Goal: Task Accomplishment & Management: Use online tool/utility

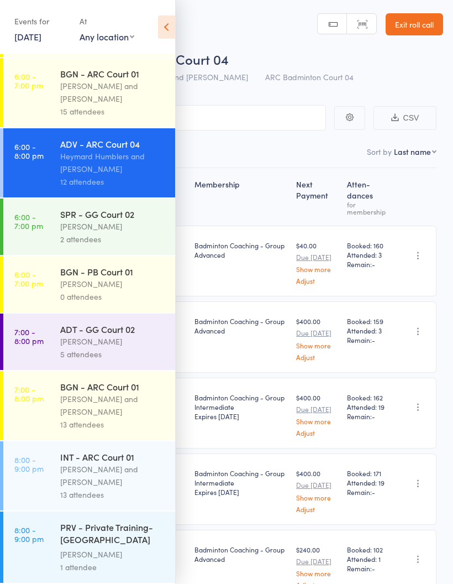
scroll to position [394, 0]
click at [84, 89] on div "[PERSON_NAME] and [PERSON_NAME]" at bounding box center [113, 92] width 106 height 25
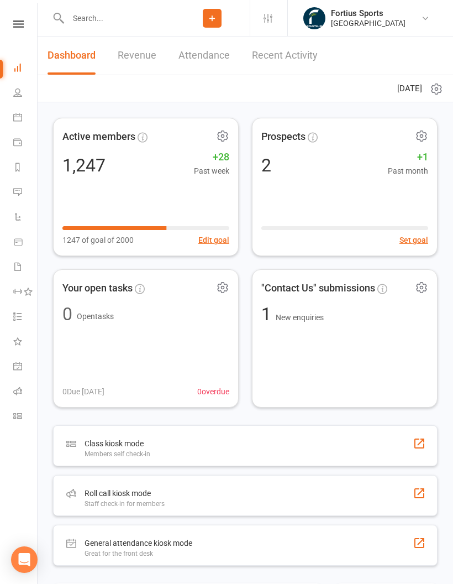
click at [17, 385] on link "Roll call" at bounding box center [25, 392] width 25 height 25
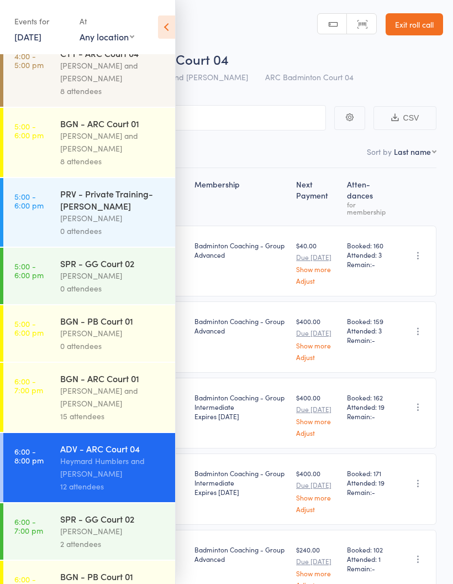
scroll to position [133, 0]
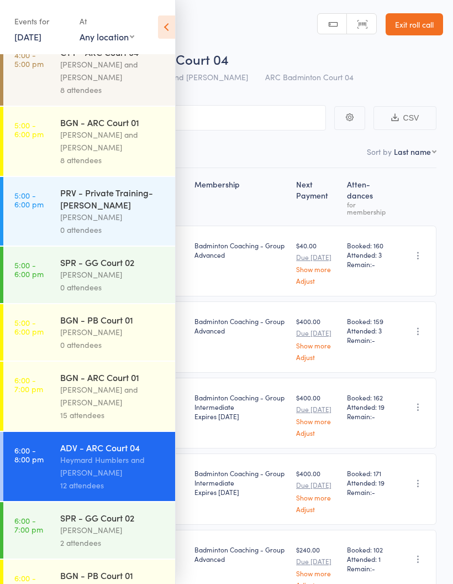
click at [132, 405] on div "[PERSON_NAME] and [PERSON_NAME]" at bounding box center [113, 395] width 106 height 25
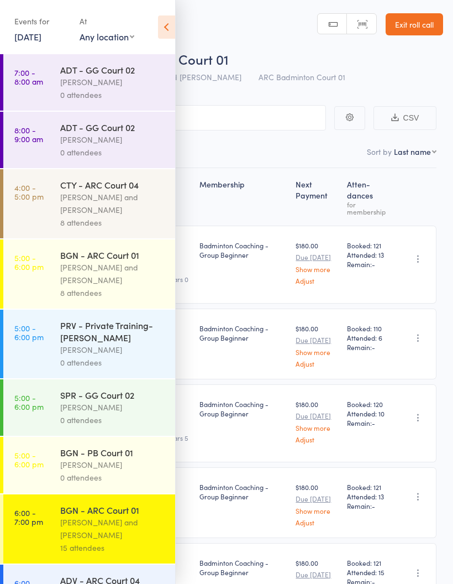
click at [175, 24] on icon at bounding box center [166, 26] width 17 height 23
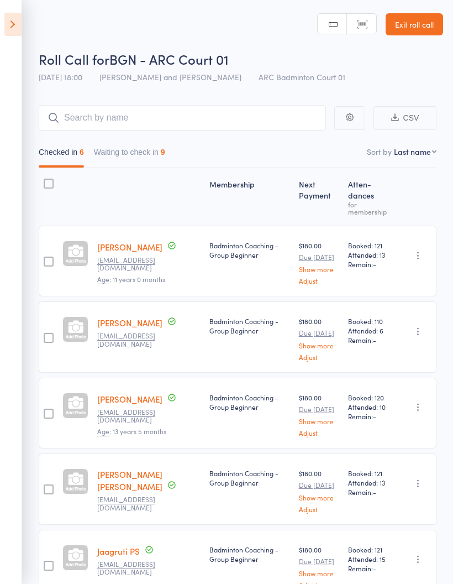
click at [154, 153] on button "Waiting to check in 9" at bounding box center [129, 154] width 71 height 25
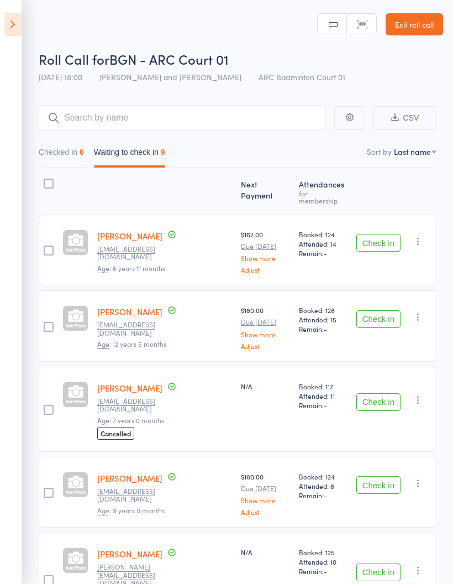
click at [70, 156] on button "Checked in 6" at bounding box center [61, 154] width 45 height 25
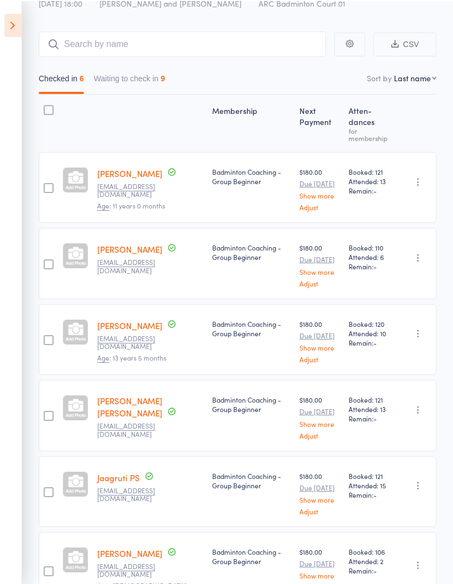
click at [5, 21] on icon at bounding box center [12, 24] width 17 height 23
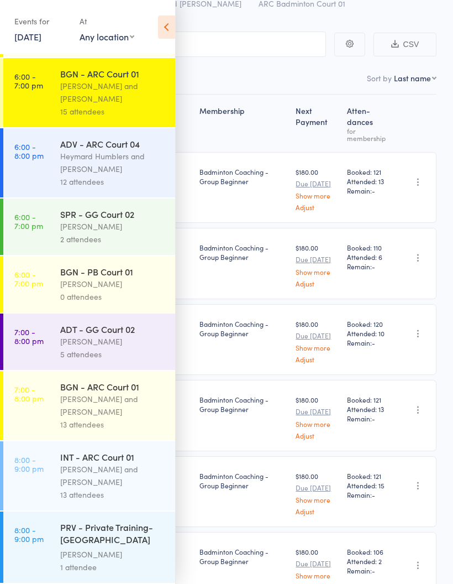
scroll to position [452, 0]
click at [87, 402] on div "[PERSON_NAME] and [PERSON_NAME]" at bounding box center [113, 404] width 106 height 25
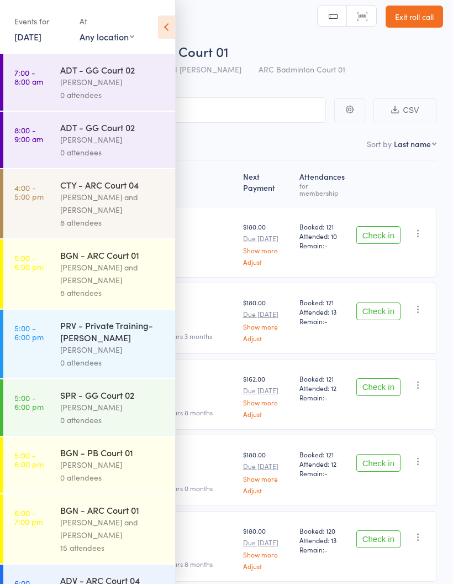
click at [163, 24] on icon at bounding box center [166, 26] width 17 height 23
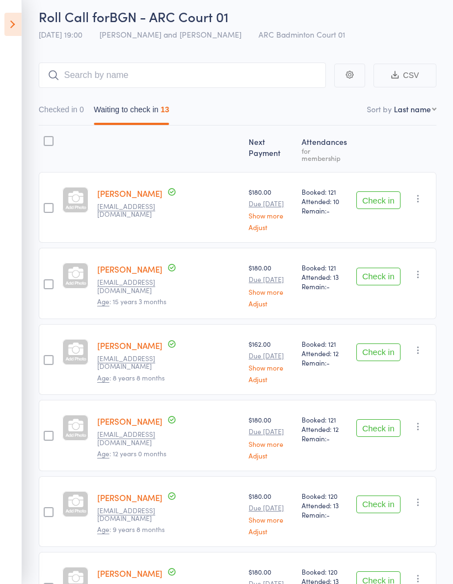
scroll to position [41, 0]
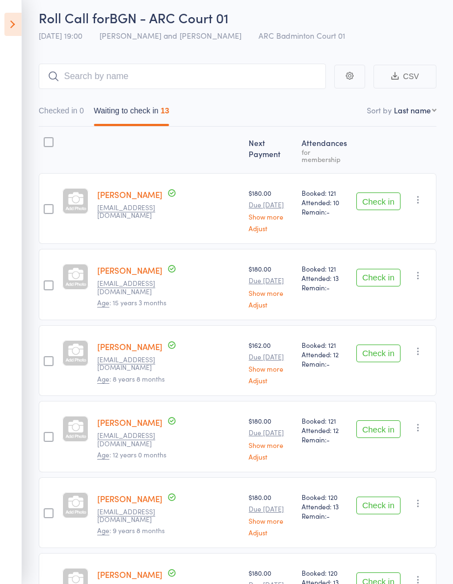
click at [385, 269] on button "Check in" at bounding box center [378, 278] width 44 height 18
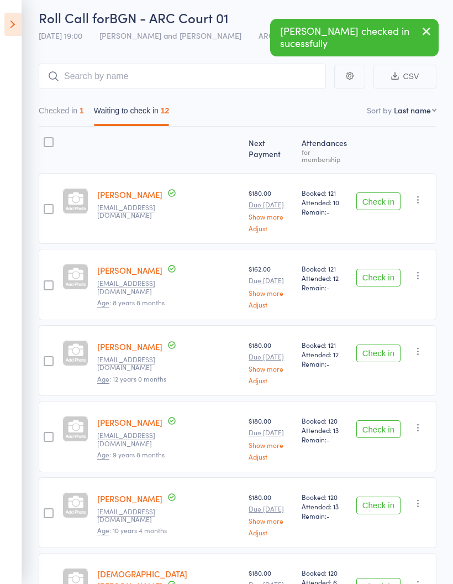
scroll to position [59, 0]
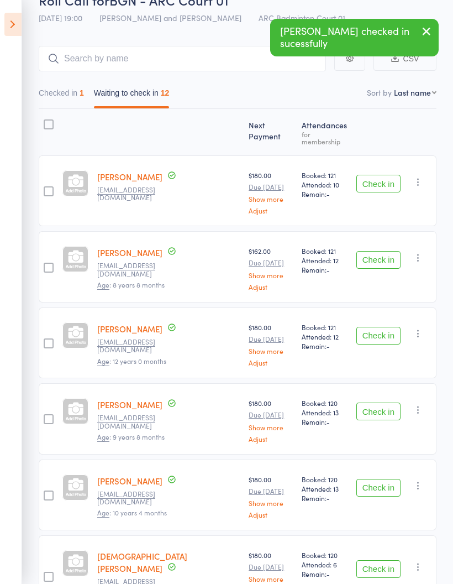
click at [383, 252] on button "Check in" at bounding box center [378, 260] width 44 height 18
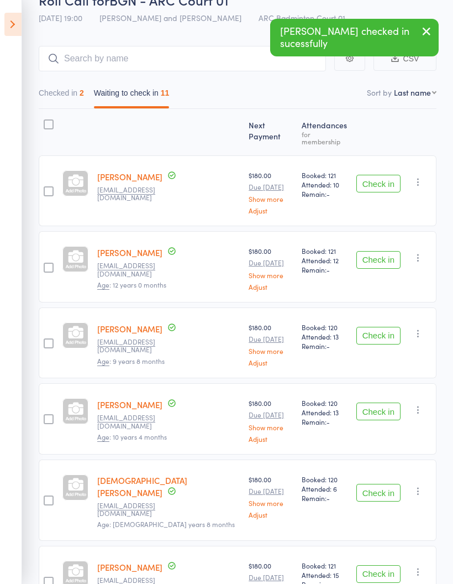
click at [384, 253] on button "Check in" at bounding box center [378, 260] width 44 height 18
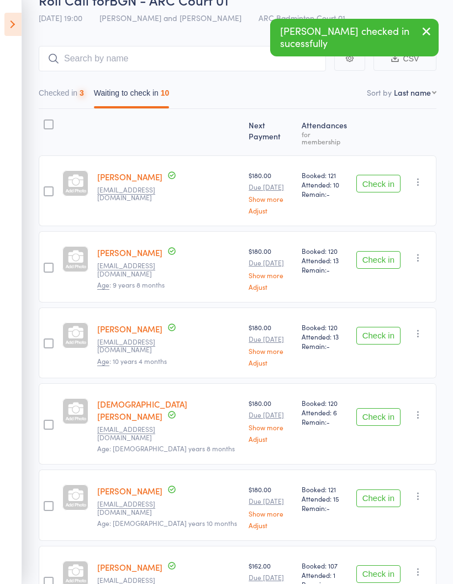
click at [386, 255] on button "Check in" at bounding box center [378, 260] width 44 height 18
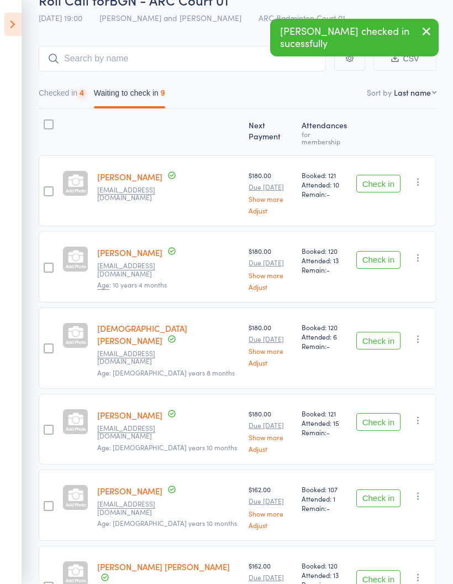
click at [387, 254] on button "Check in" at bounding box center [378, 260] width 44 height 18
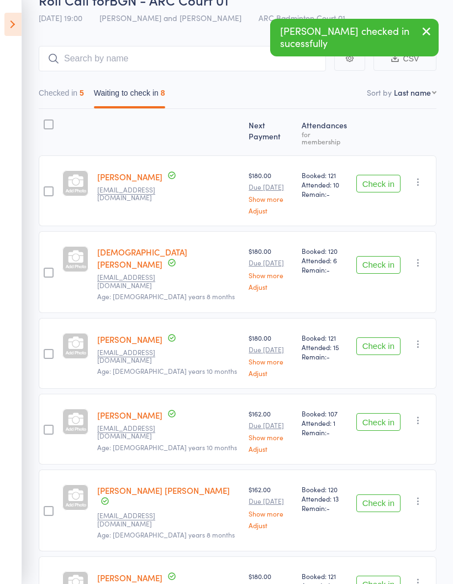
scroll to position [42, 0]
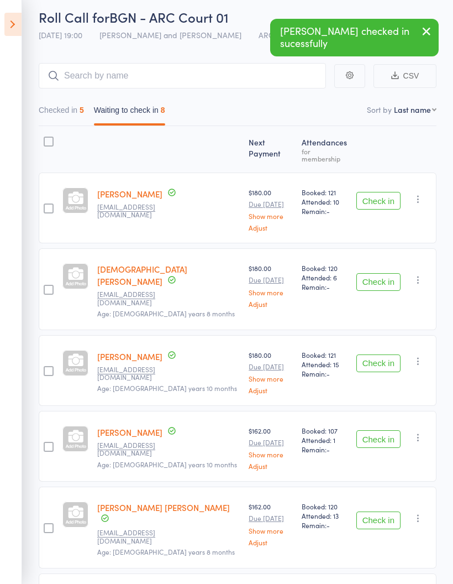
click at [381, 354] on button "Check in" at bounding box center [378, 363] width 44 height 18
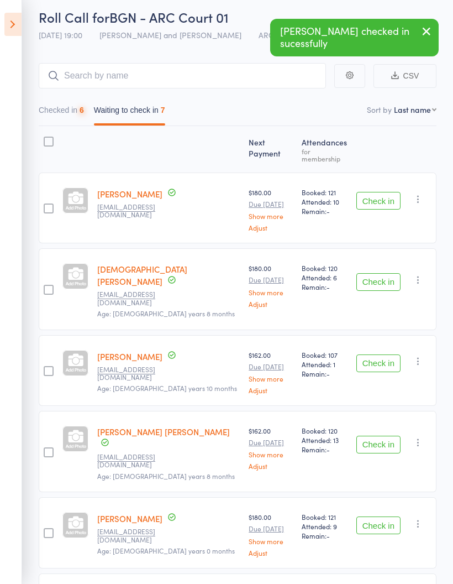
click at [383, 354] on button "Check in" at bounding box center [378, 363] width 44 height 18
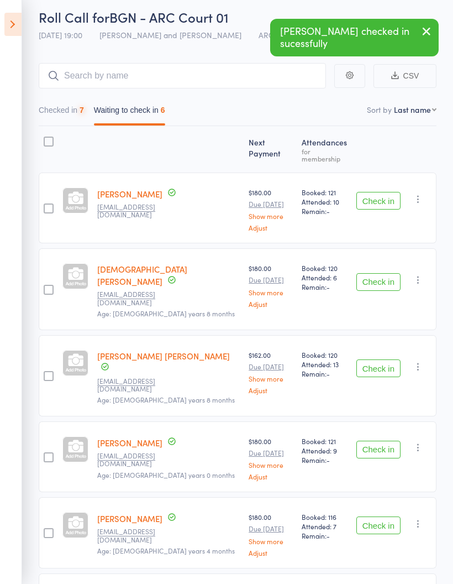
click at [387, 359] on button "Check in" at bounding box center [378, 368] width 44 height 18
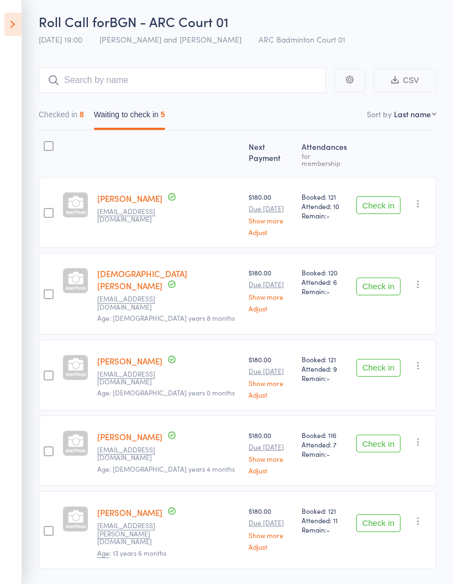
scroll to position [48, 0]
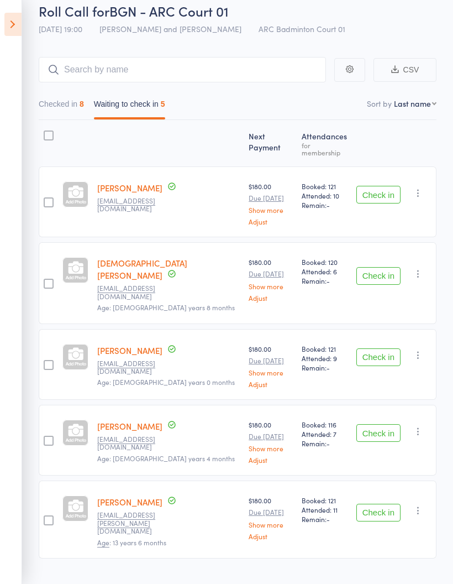
click at [383, 504] on button "Check in" at bounding box center [378, 513] width 44 height 18
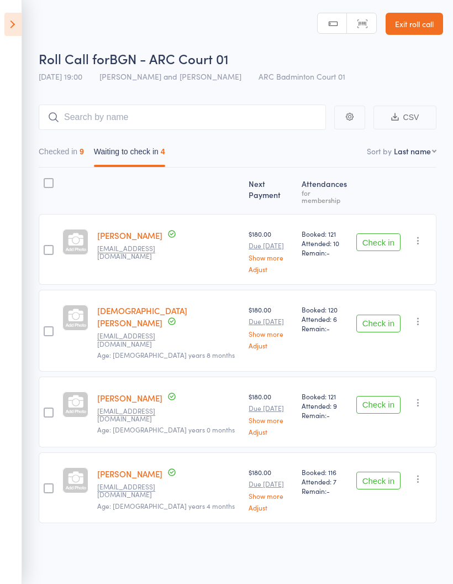
click at [55, 155] on button "Checked in 9" at bounding box center [61, 153] width 45 height 25
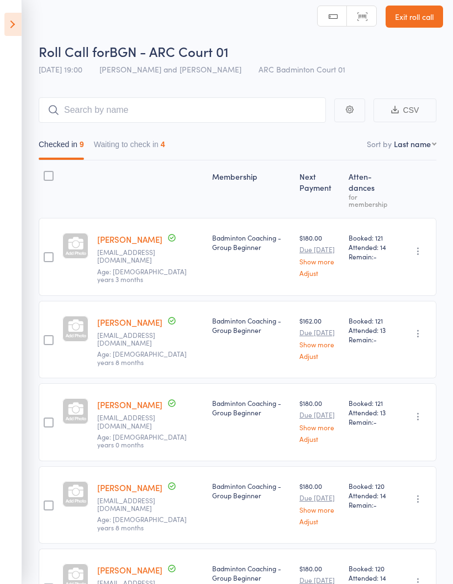
click at [127, 148] on button "Waiting to check in 4" at bounding box center [129, 146] width 71 height 25
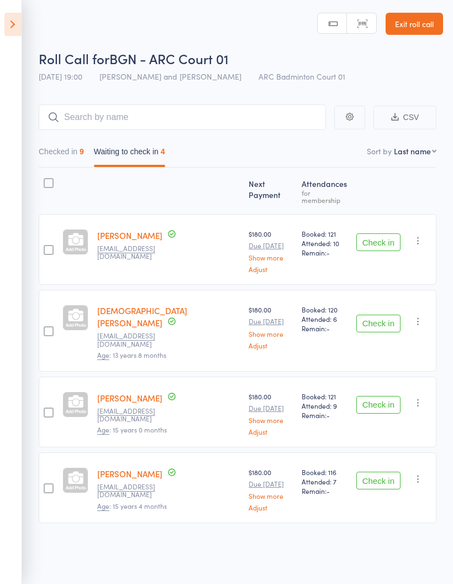
click at [424, 235] on icon "button" at bounding box center [418, 240] width 11 height 11
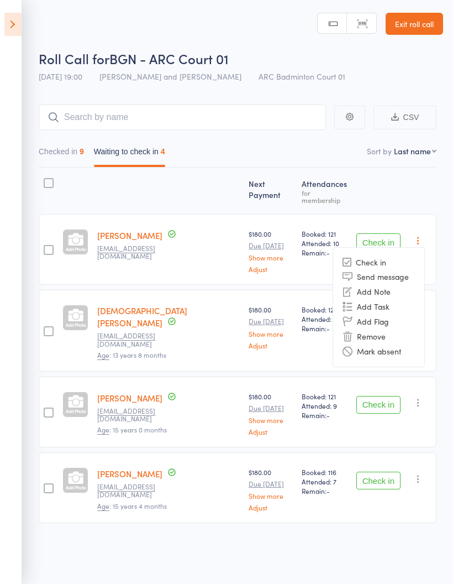
click at [418, 344] on li "Mark absent" at bounding box center [378, 351] width 91 height 15
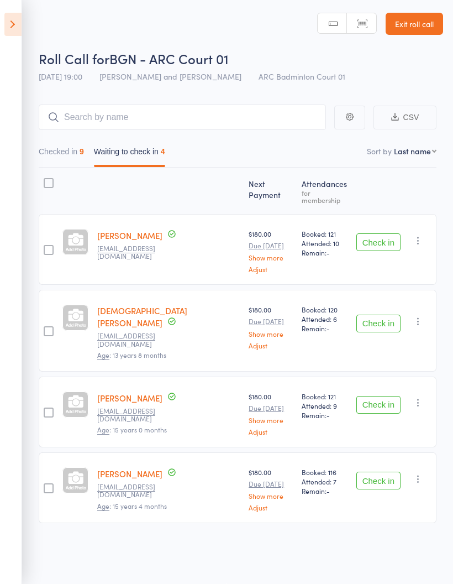
click at [419, 316] on icon "button" at bounding box center [418, 321] width 11 height 11
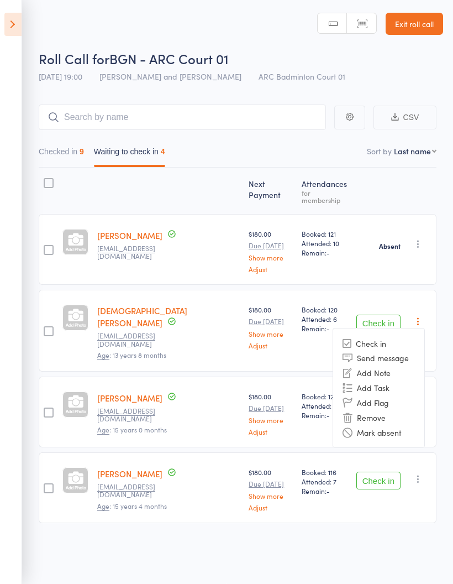
click at [415, 424] on li "Mark absent" at bounding box center [378, 431] width 91 height 15
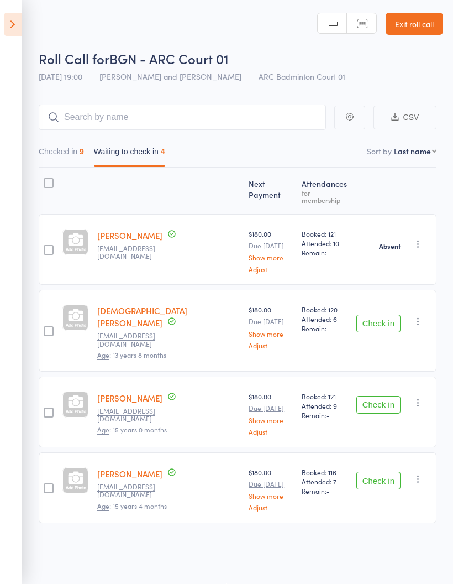
click at [425, 396] on button "button" at bounding box center [418, 402] width 13 height 13
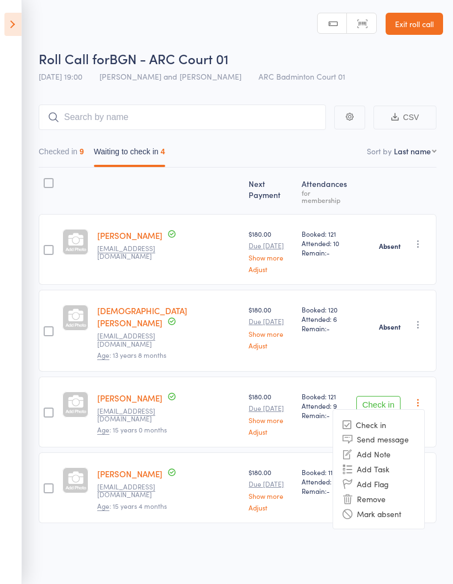
click at [424, 506] on li "Mark absent" at bounding box center [378, 513] width 91 height 15
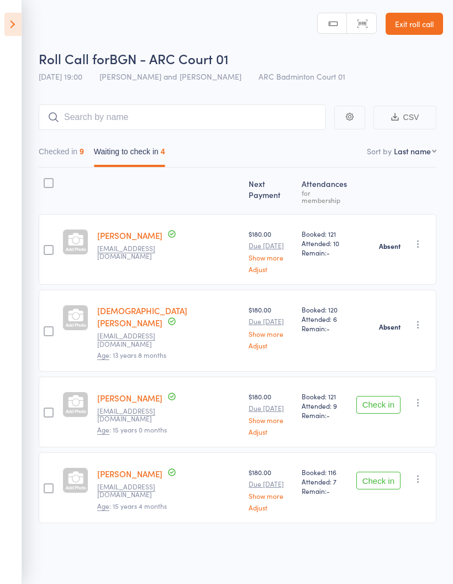
click at [430, 452] on div "Check in Check in Send message Add Note Add Task Add Flag Remove [PERSON_NAME] …" at bounding box center [394, 487] width 85 height 71
click at [424, 473] on icon "button" at bounding box center [418, 478] width 11 height 11
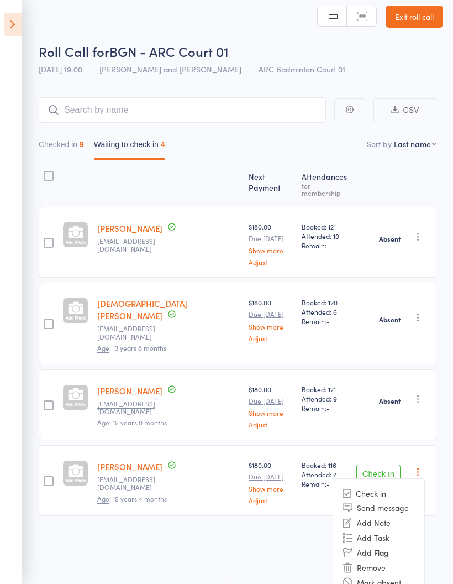
click at [423, 575] on li "Mark absent" at bounding box center [378, 582] width 91 height 15
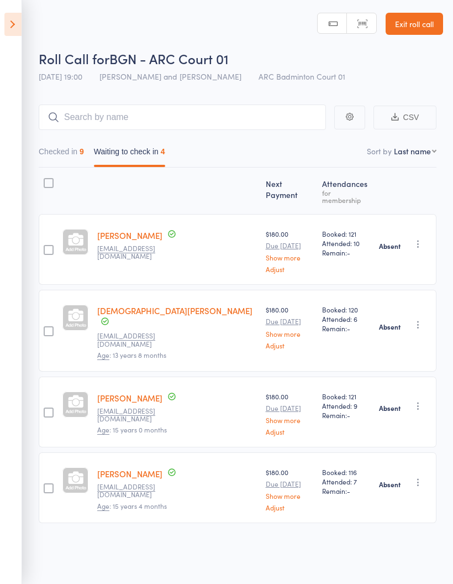
scroll to position [0, 0]
click at [82, 150] on div "9" at bounding box center [82, 152] width 4 height 9
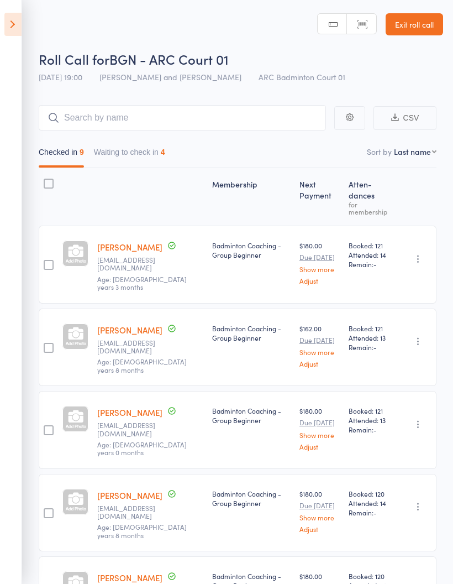
click at [130, 160] on button "Waiting to check in 4" at bounding box center [129, 154] width 71 height 25
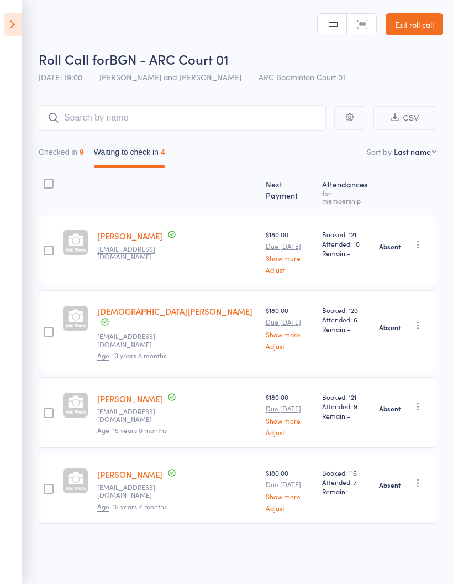
click at [15, 22] on icon at bounding box center [12, 24] width 17 height 23
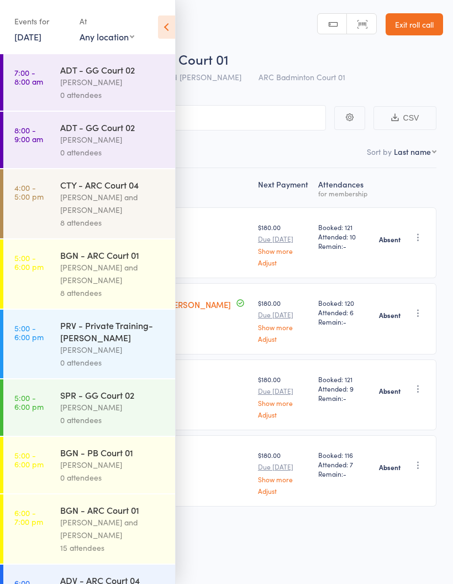
click at [122, 83] on div "[PERSON_NAME]" at bounding box center [113, 82] width 106 height 13
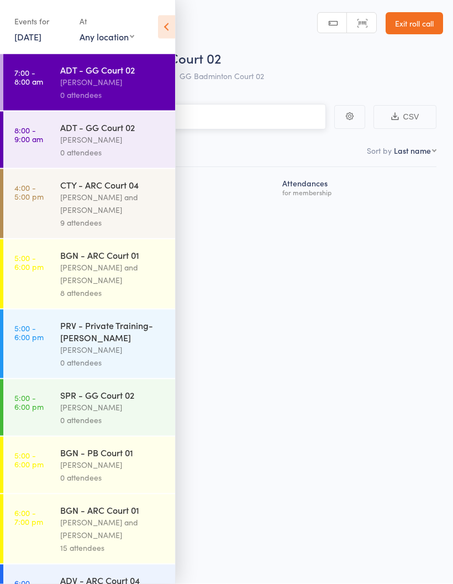
scroll to position [3, 0]
click at [132, 132] on div "ADT - GG Court 02" at bounding box center [113, 127] width 106 height 12
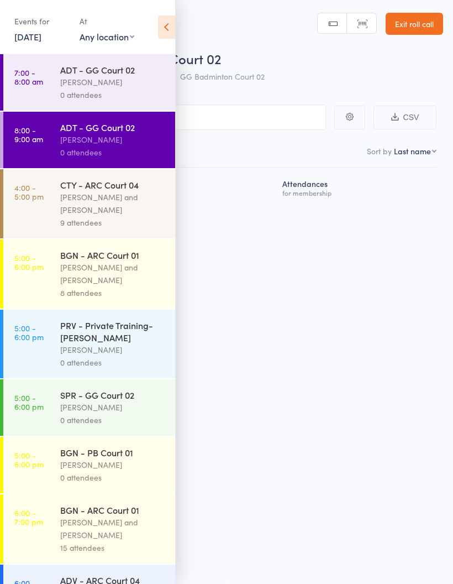
click at [119, 203] on div "[PERSON_NAME] and [PERSON_NAME]" at bounding box center [113, 203] width 106 height 25
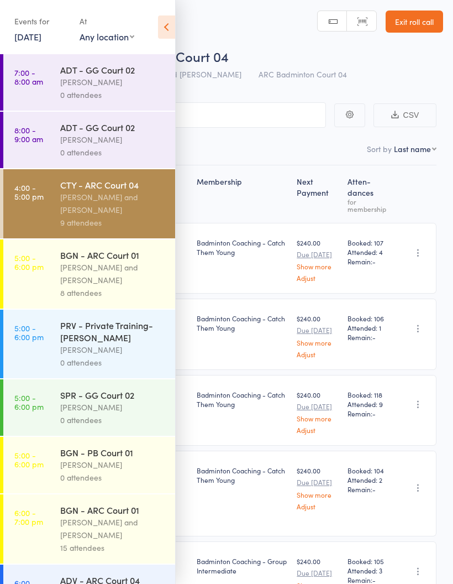
click at [174, 22] on icon at bounding box center [166, 26] width 17 height 23
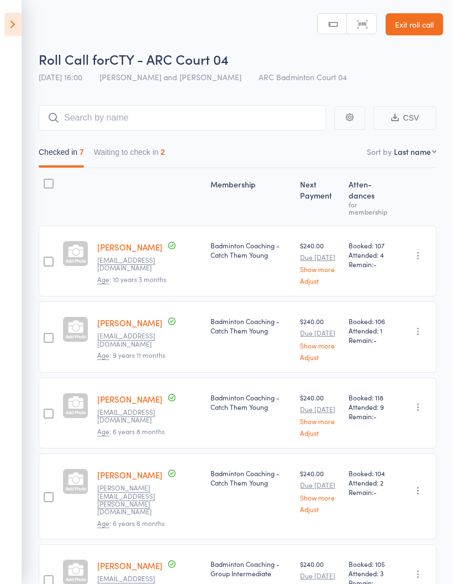
click at [155, 158] on button "Waiting to check in 2" at bounding box center [129, 154] width 71 height 25
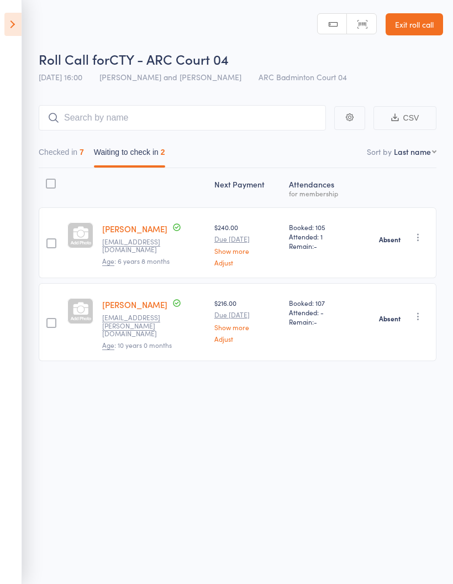
click at [66, 152] on button "Checked in 7" at bounding box center [61, 154] width 45 height 25
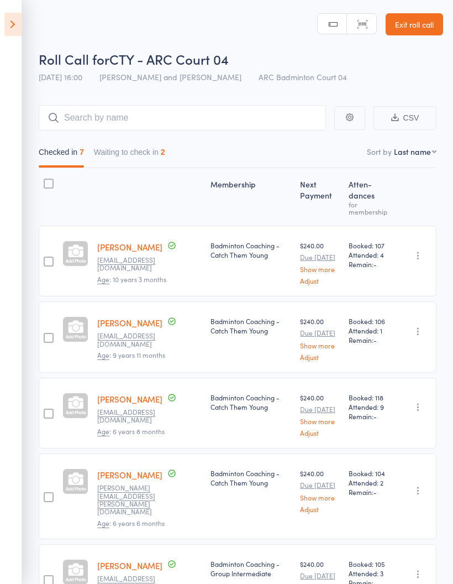
click at [15, 16] on icon at bounding box center [12, 24] width 17 height 23
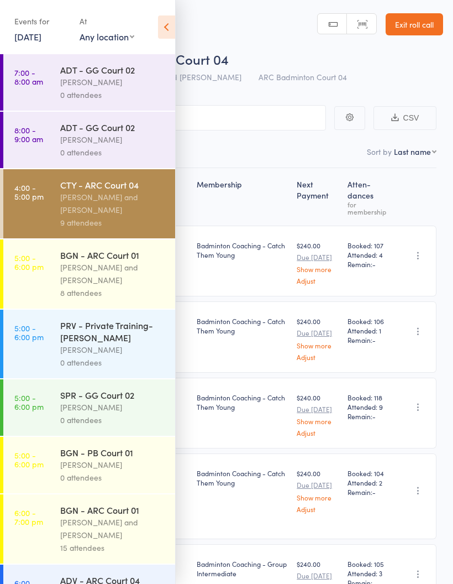
click at [113, 282] on div "[PERSON_NAME] and [PERSON_NAME]" at bounding box center [113, 273] width 106 height 25
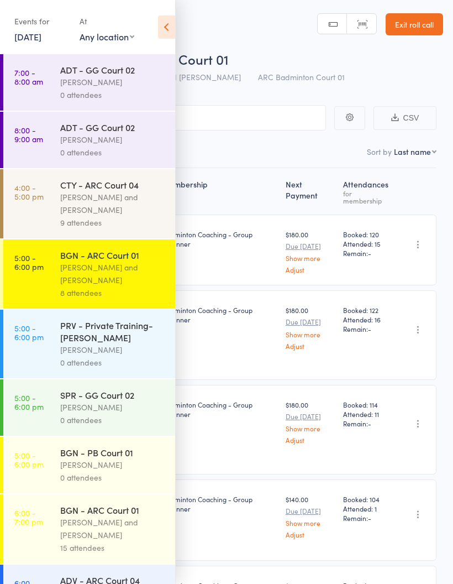
click at [159, 17] on icon at bounding box center [166, 26] width 17 height 23
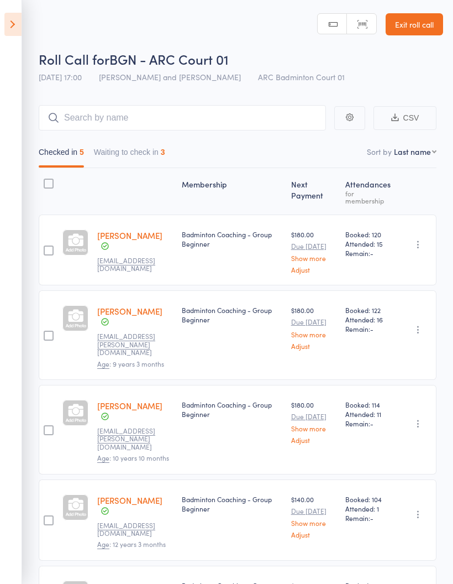
click at [156, 159] on button "Waiting to check in 3" at bounding box center [129, 154] width 71 height 25
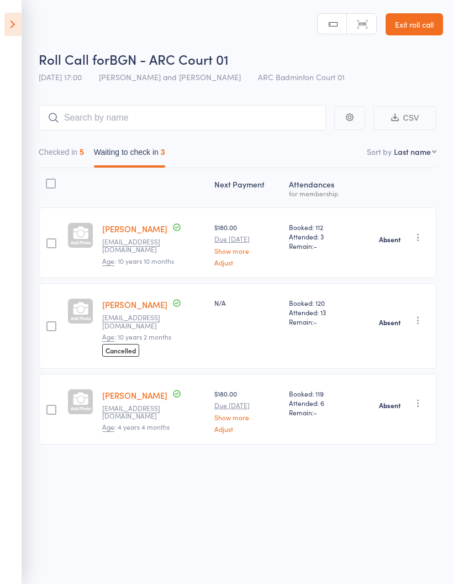
click at [64, 157] on button "Checked in 5" at bounding box center [61, 154] width 45 height 25
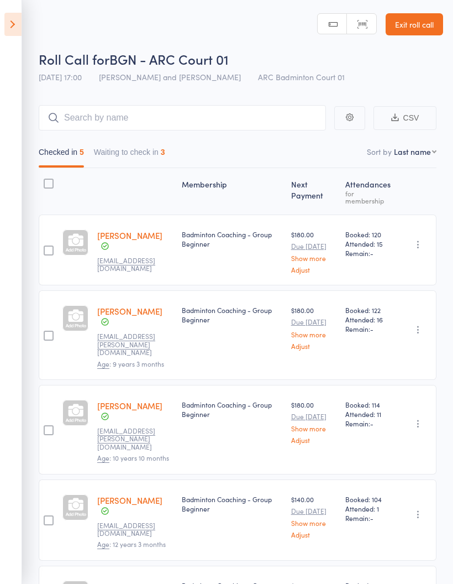
click at [20, 23] on icon at bounding box center [12, 24] width 17 height 23
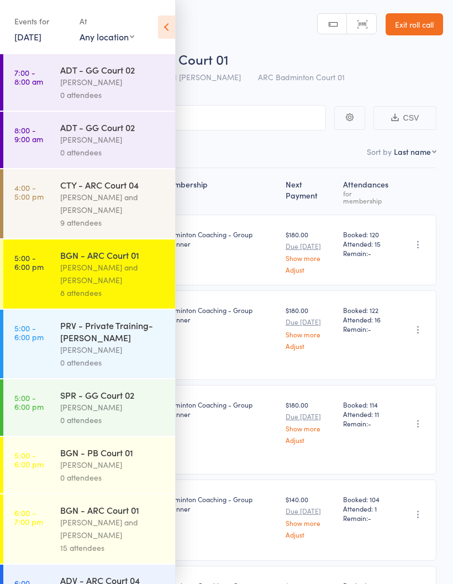
scroll to position [53, 0]
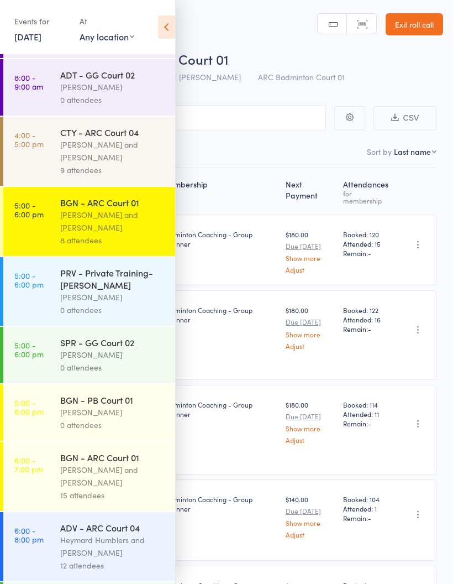
click at [127, 290] on div "PRV - Private Training- [PERSON_NAME]" at bounding box center [113, 278] width 106 height 24
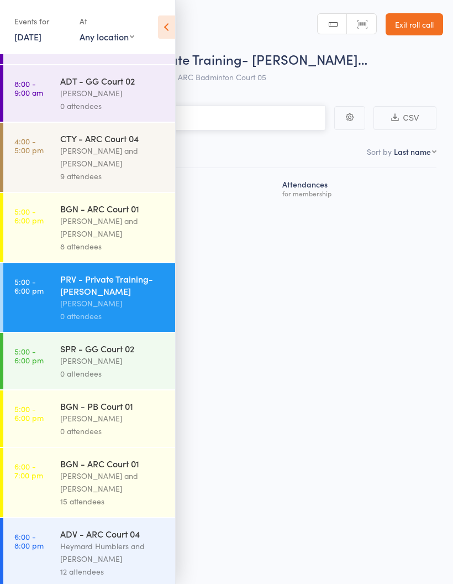
scroll to position [65, 0]
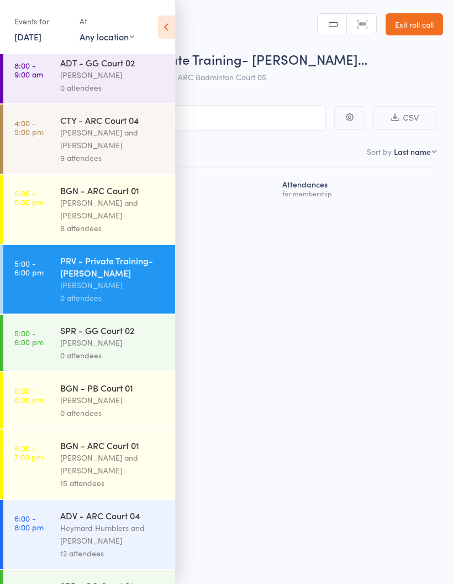
click at [436, 544] on div "Roll Call for PRV - Private Training- [PERSON_NAME]… [DATE] 17:00 [PERSON_NAME]…" at bounding box center [226, 292] width 453 height 584
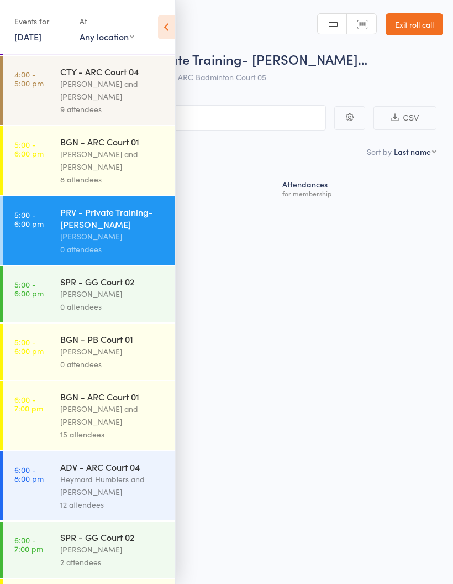
scroll to position [120, 0]
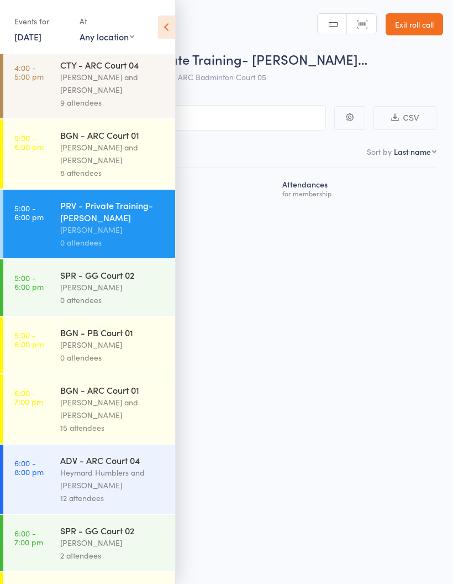
click at [139, 293] on div "[PERSON_NAME]" at bounding box center [113, 287] width 106 height 13
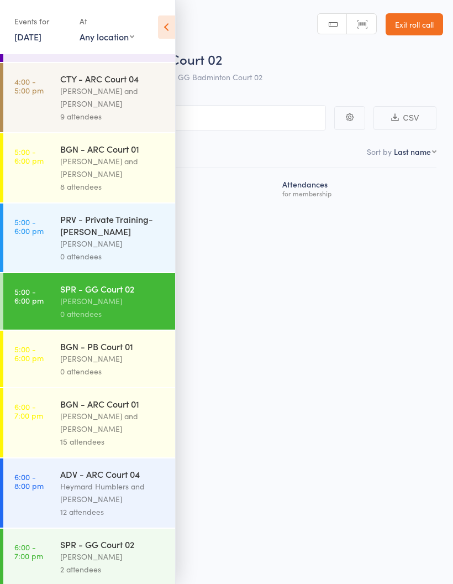
scroll to position [107, 0]
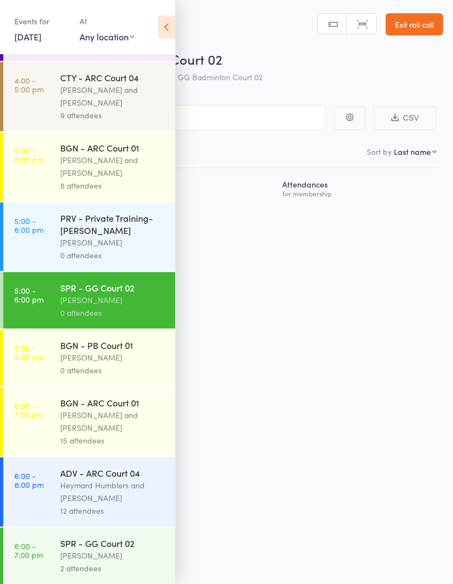
click at [125, 364] on div "[PERSON_NAME]" at bounding box center [113, 357] width 106 height 13
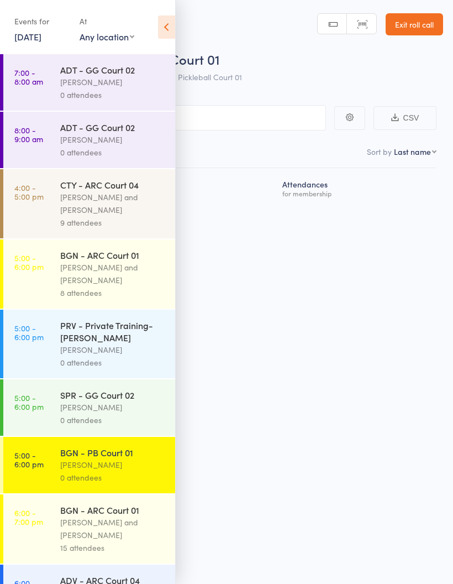
click at [436, 546] on div "Roll Call for BGN - PB Court 01 [DATE] 17:00 [PERSON_NAME] Pickleball Court 01 …" at bounding box center [226, 292] width 453 height 584
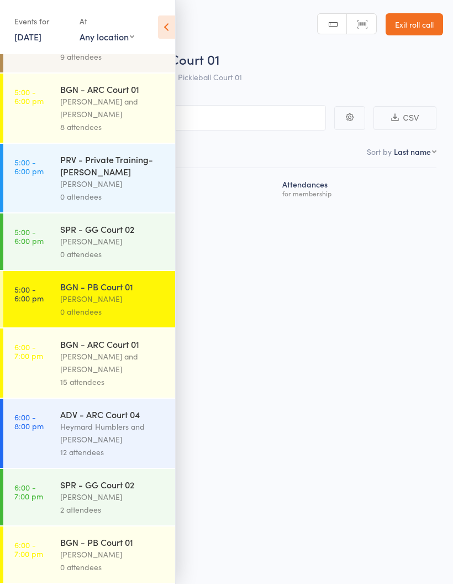
scroll to position [167, 0]
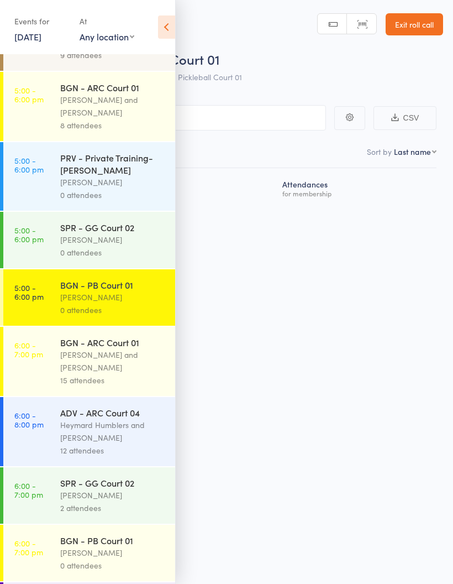
click at [120, 374] on div "[PERSON_NAME] and [PERSON_NAME]" at bounding box center [113, 360] width 106 height 25
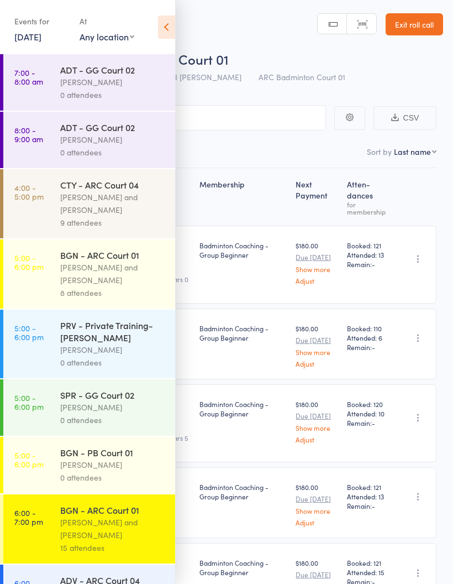
click at [174, 22] on icon at bounding box center [166, 26] width 17 height 23
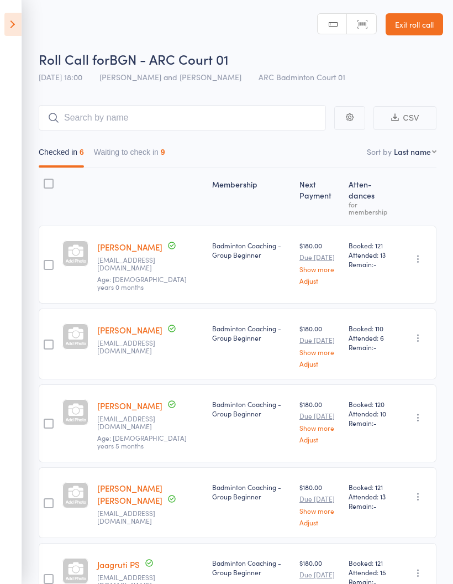
click at [140, 156] on button "Waiting to check in 9" at bounding box center [129, 154] width 71 height 25
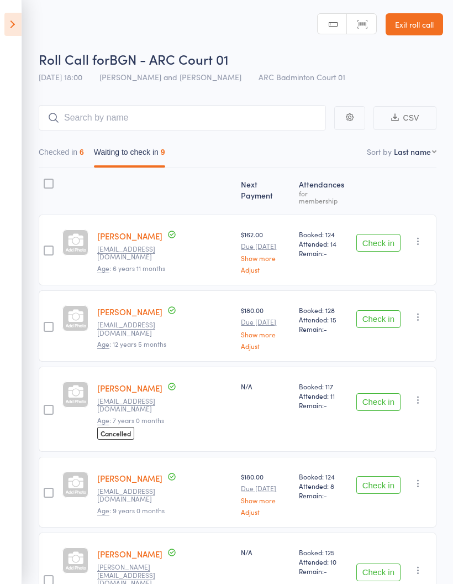
click at [419, 235] on icon "button" at bounding box center [418, 240] width 11 height 11
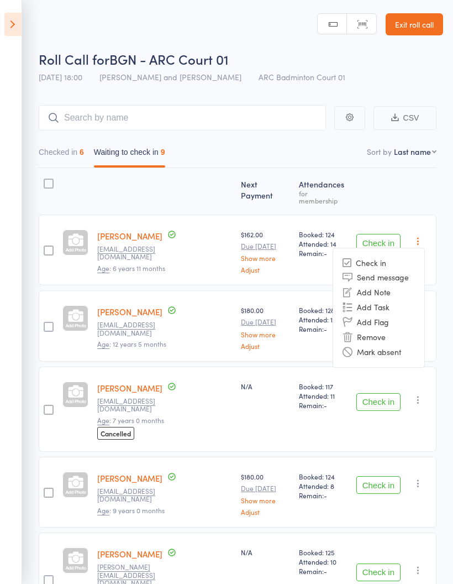
click at [405, 347] on li "Mark absent" at bounding box center [378, 351] width 91 height 15
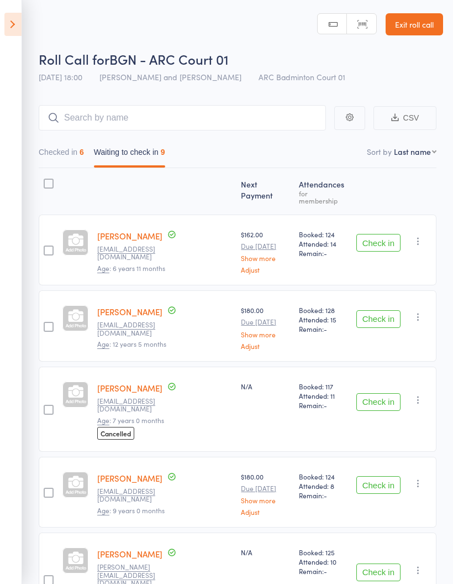
click at [421, 311] on icon "button" at bounding box center [418, 316] width 11 height 11
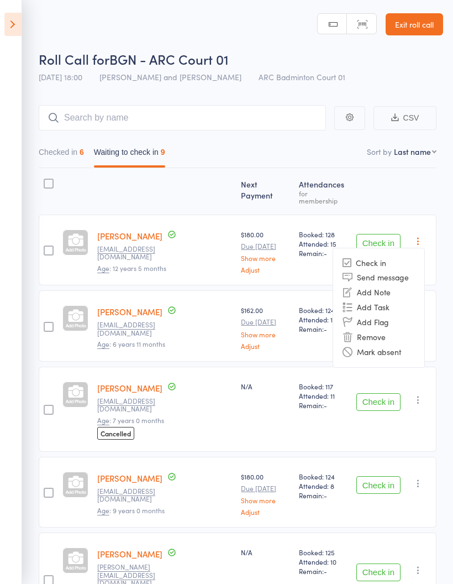
click at [408, 420] on div "Check in Check in Send message Add Note Add Task Add Flag Remove [PERSON_NAME] …" at bounding box center [394, 408] width 85 height 85
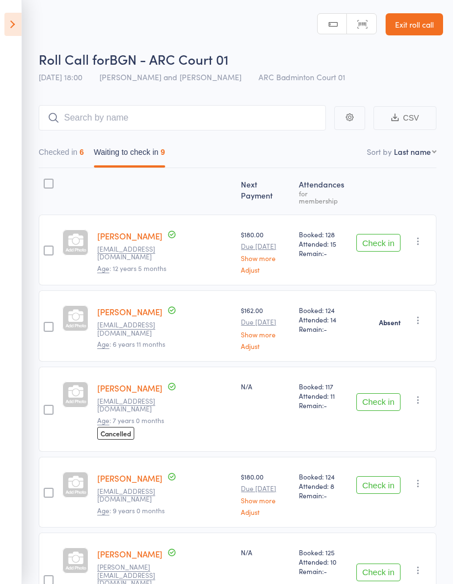
click at [420, 235] on icon "button" at bounding box center [418, 240] width 11 height 11
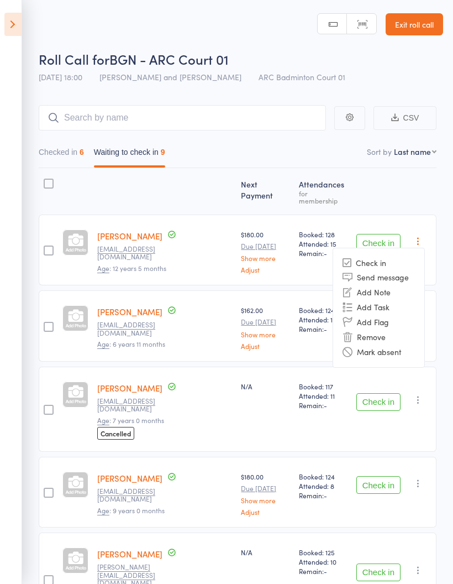
click at [412, 344] on li "Mark absent" at bounding box center [378, 351] width 91 height 15
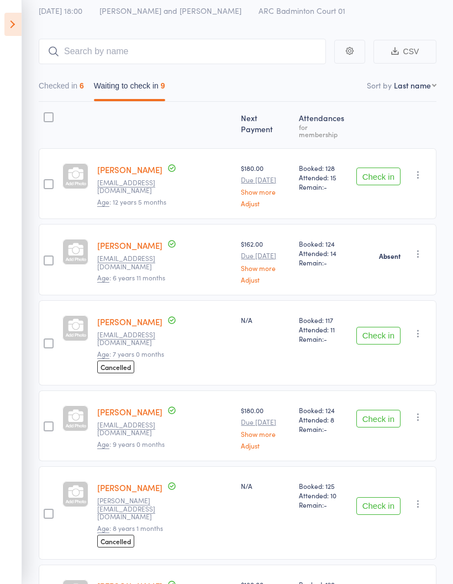
scroll to position [69, 0]
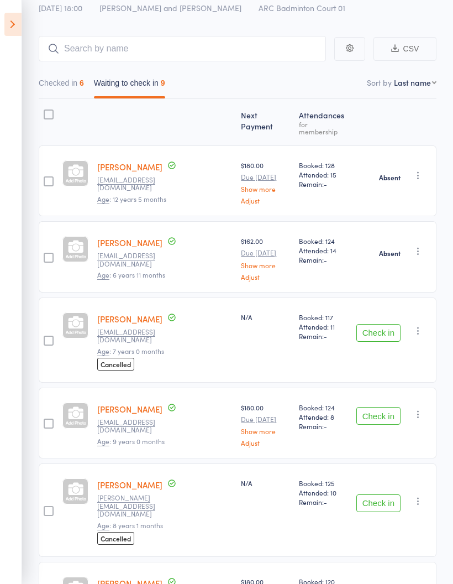
click at [421, 325] on icon "button" at bounding box center [418, 330] width 11 height 11
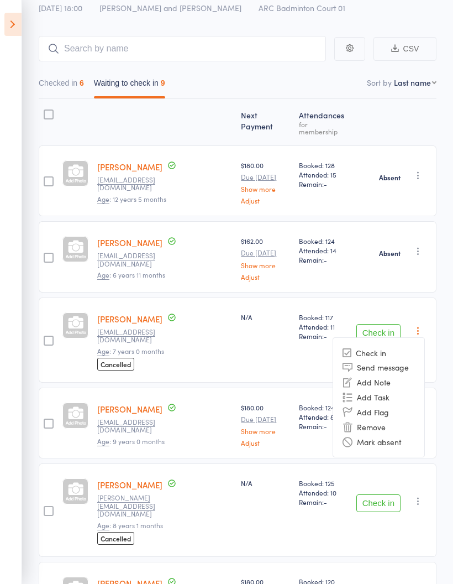
click at [418, 434] on li "Mark absent" at bounding box center [378, 441] width 91 height 15
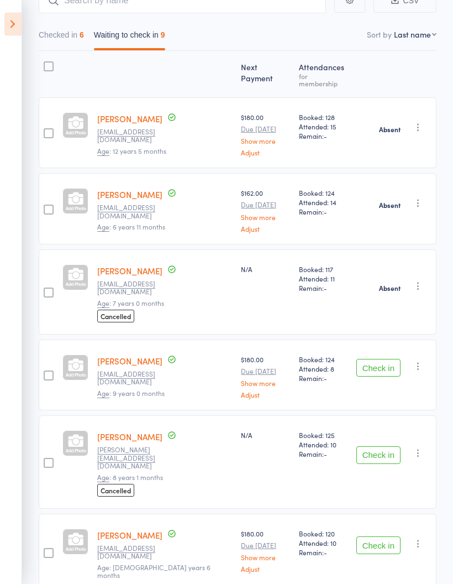
scroll to position [118, 0]
click at [424, 360] on icon "button" at bounding box center [418, 365] width 11 height 11
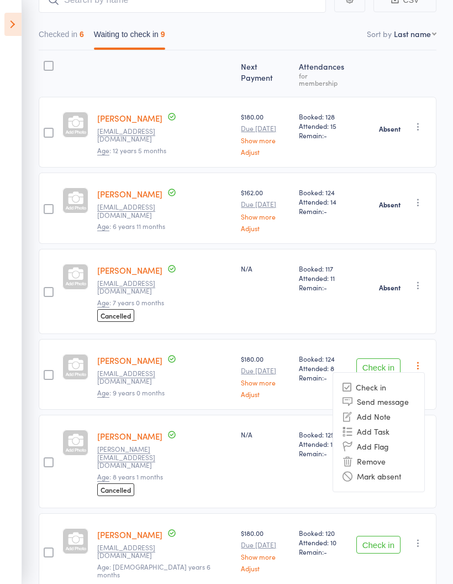
click at [411, 469] on li "Mark absent" at bounding box center [378, 476] width 91 height 15
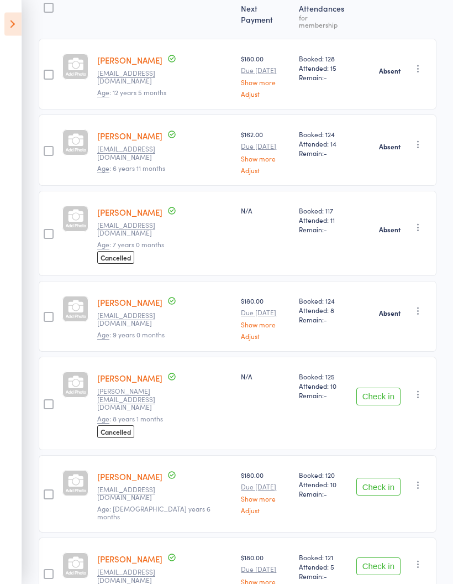
scroll to position [176, 0]
click at [421, 389] on icon "button" at bounding box center [418, 394] width 11 height 11
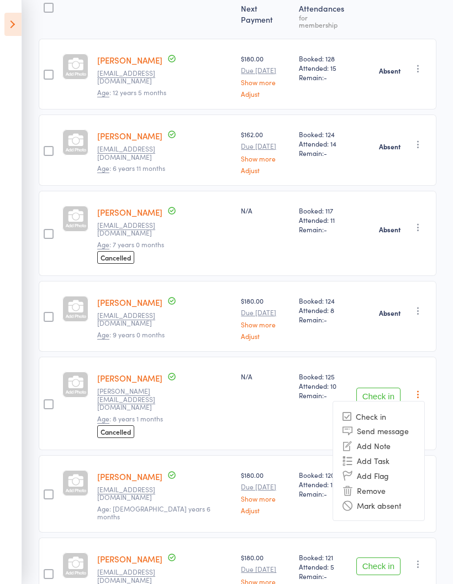
click at [403, 497] on li "Mark absent" at bounding box center [378, 504] width 91 height 15
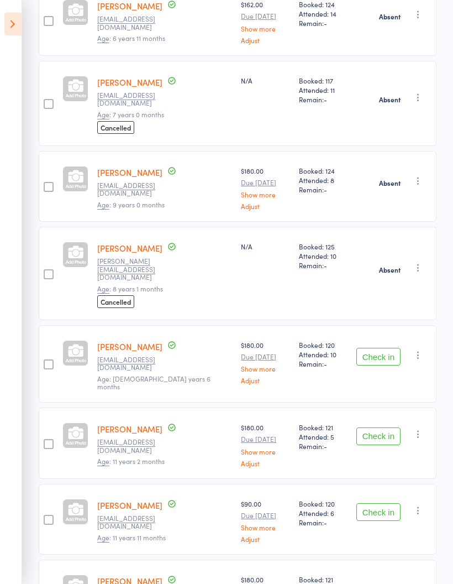
scroll to position [321, 0]
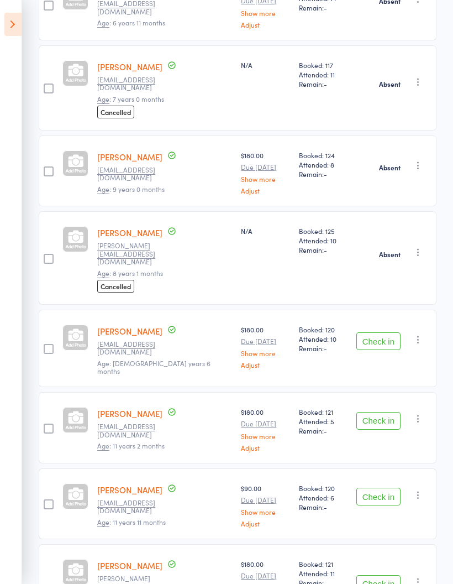
click at [421, 334] on icon "button" at bounding box center [418, 339] width 11 height 11
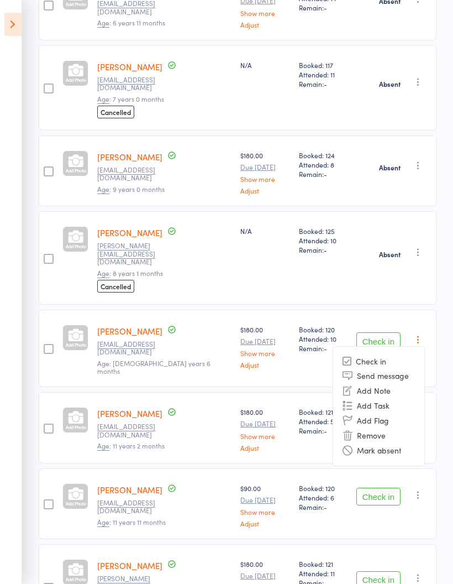
click at [410, 443] on li "Mark absent" at bounding box center [378, 450] width 91 height 15
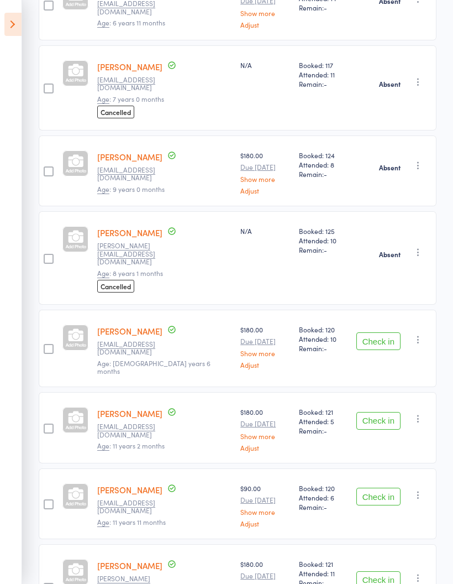
click at [424, 413] on icon "button" at bounding box center [418, 418] width 11 height 11
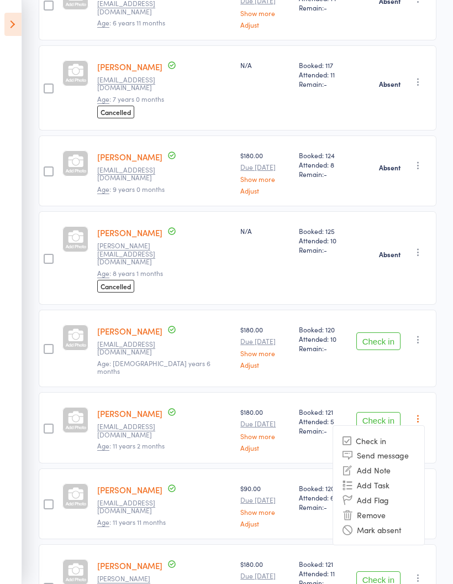
click at [417, 522] on li "Mark absent" at bounding box center [378, 529] width 91 height 15
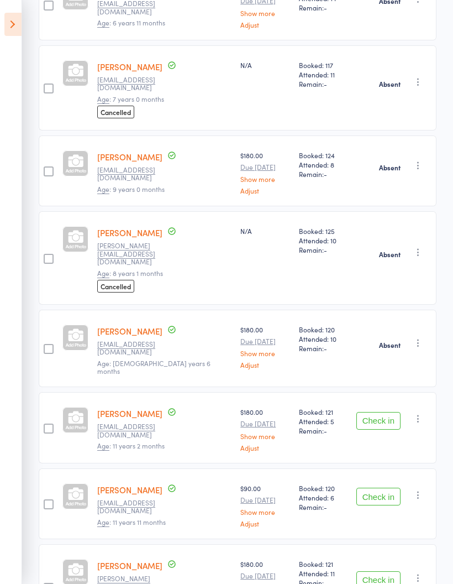
click at [421, 489] on icon "button" at bounding box center [418, 494] width 11 height 11
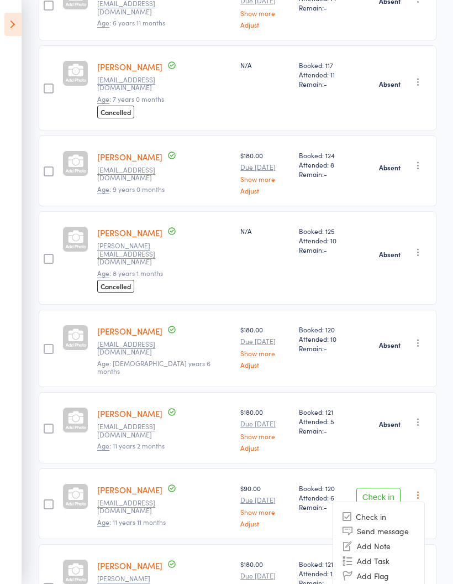
click at [424, 572] on icon "button" at bounding box center [418, 577] width 11 height 11
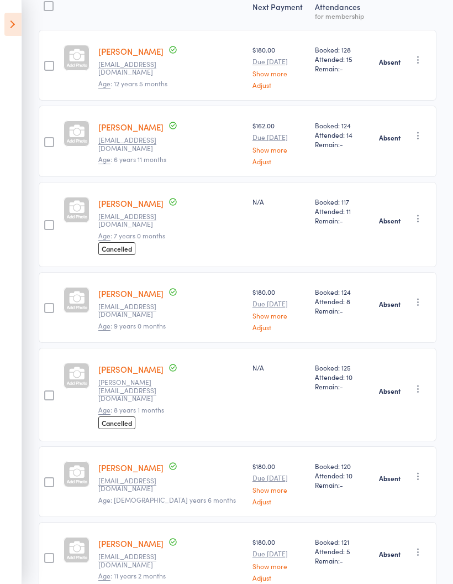
scroll to position [0, 0]
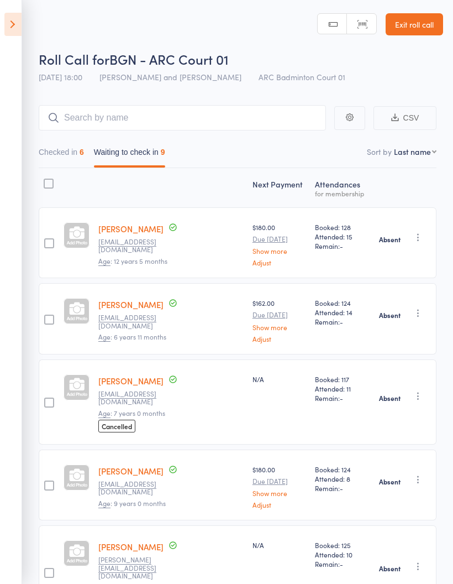
click at [8, 23] on icon at bounding box center [12, 24] width 17 height 23
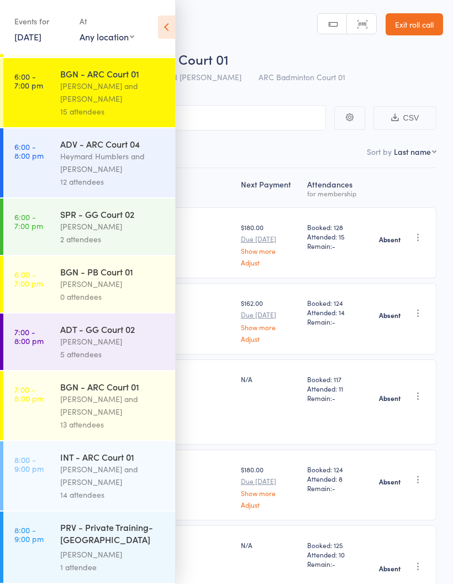
scroll to position [452, 0]
click at [118, 155] on div "Heymard Humblers and [PERSON_NAME]" at bounding box center [113, 162] width 106 height 25
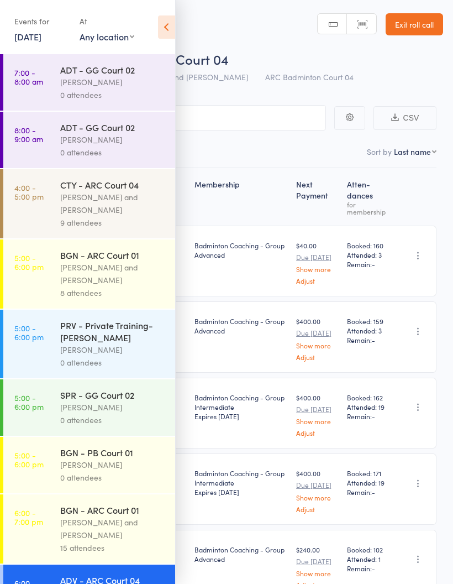
click at [169, 20] on icon at bounding box center [166, 26] width 17 height 23
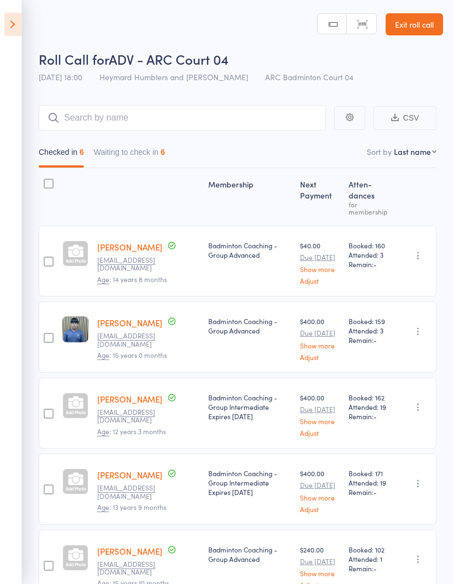
click at [147, 155] on button "Waiting to check in 6" at bounding box center [129, 154] width 71 height 25
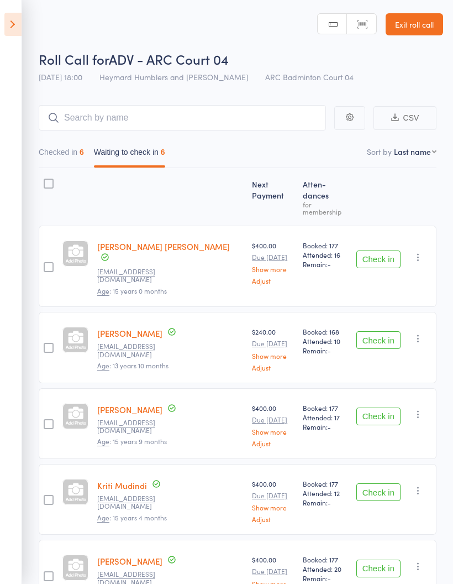
click at [420, 251] on icon "button" at bounding box center [418, 256] width 11 height 11
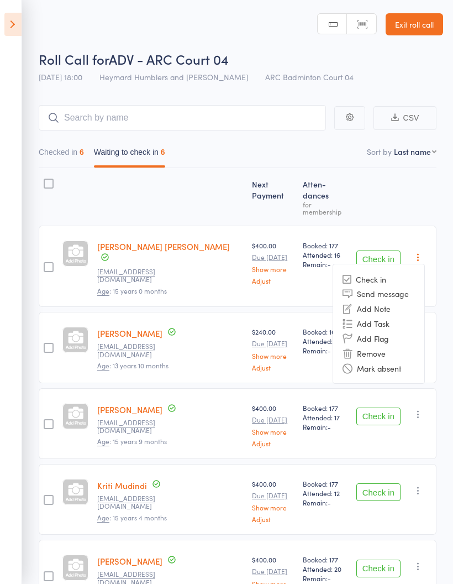
click at [407, 360] on li "Mark absent" at bounding box center [378, 367] width 91 height 15
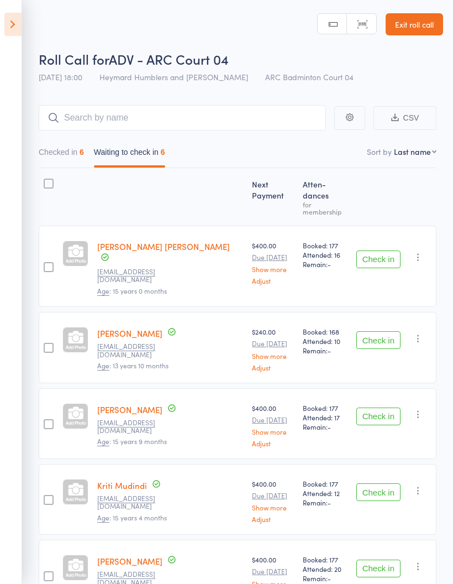
click at [423, 333] on icon "button" at bounding box center [418, 338] width 11 height 11
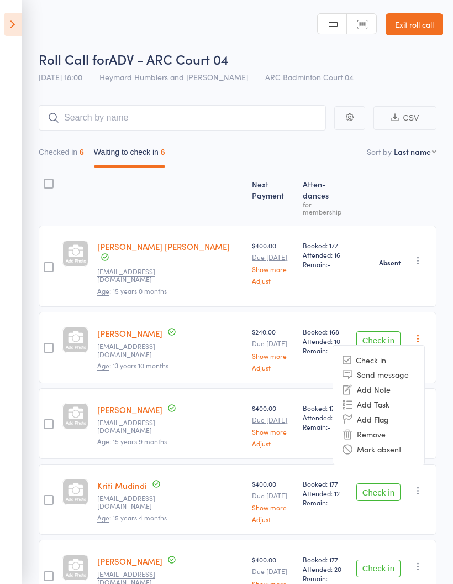
click at [408, 442] on li "Mark absent" at bounding box center [378, 449] width 91 height 15
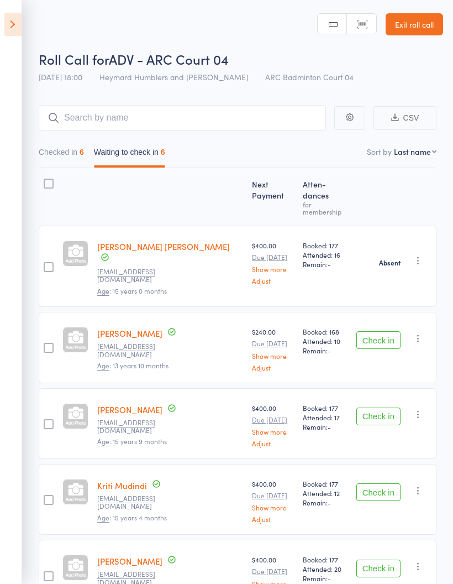
click at [425, 407] on button "button" at bounding box center [418, 413] width 13 height 13
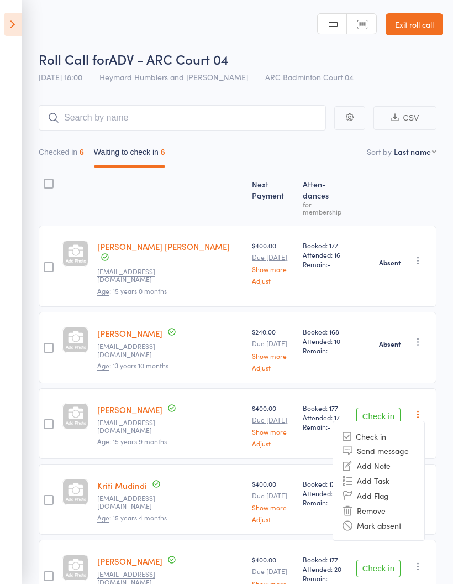
click at [408, 517] on li "Mark absent" at bounding box center [378, 524] width 91 height 15
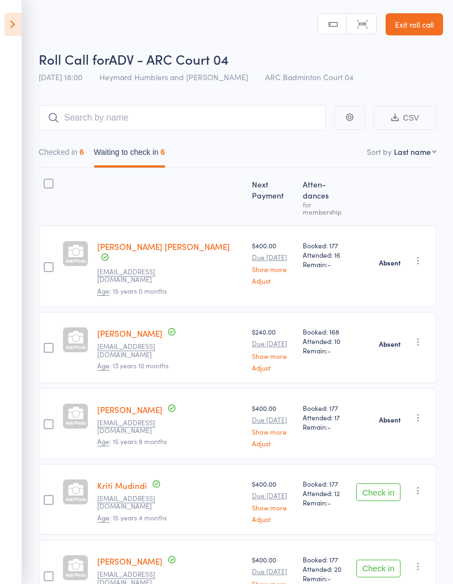
click at [419, 485] on icon "button" at bounding box center [418, 490] width 11 height 11
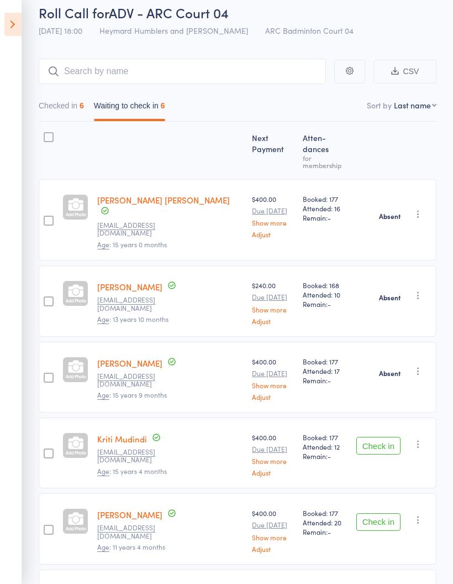
scroll to position [80, 0]
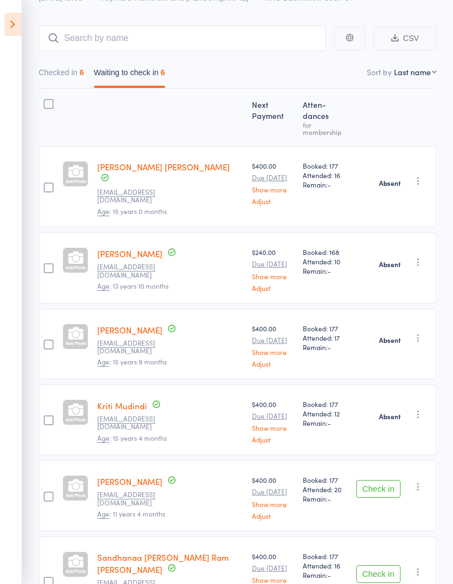
click at [421, 481] on icon "button" at bounding box center [418, 486] width 11 height 11
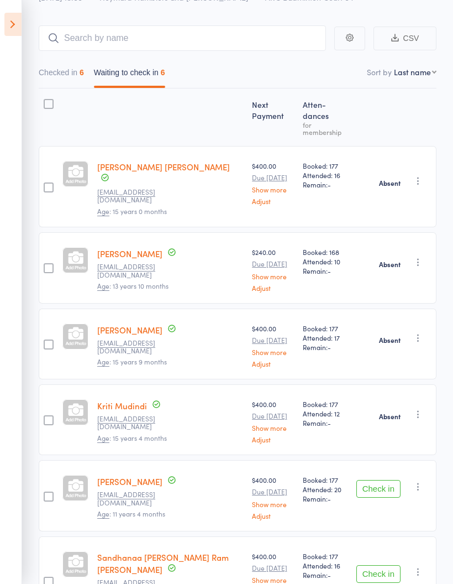
click at [424, 566] on icon "button" at bounding box center [418, 571] width 11 height 11
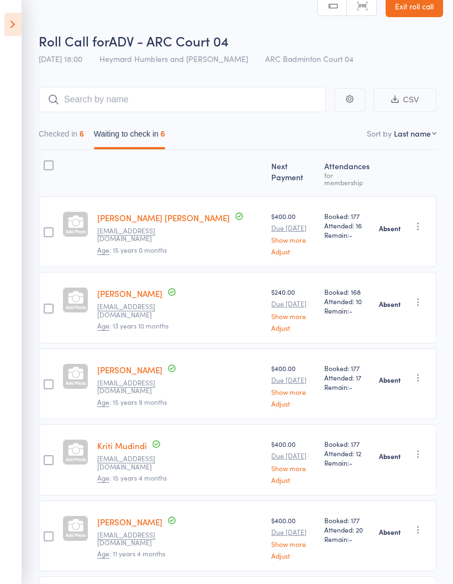
scroll to position [0, 0]
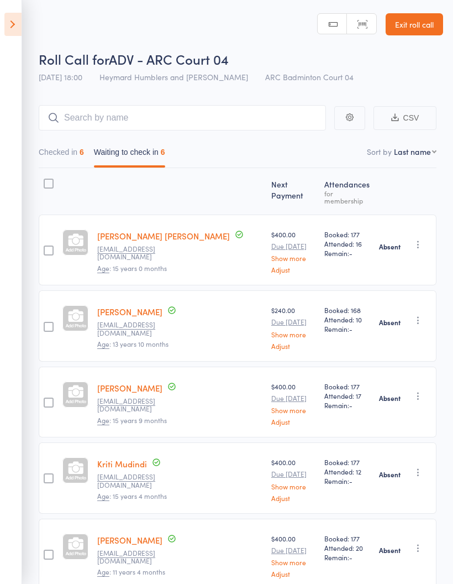
click at [7, 24] on icon at bounding box center [12, 24] width 17 height 23
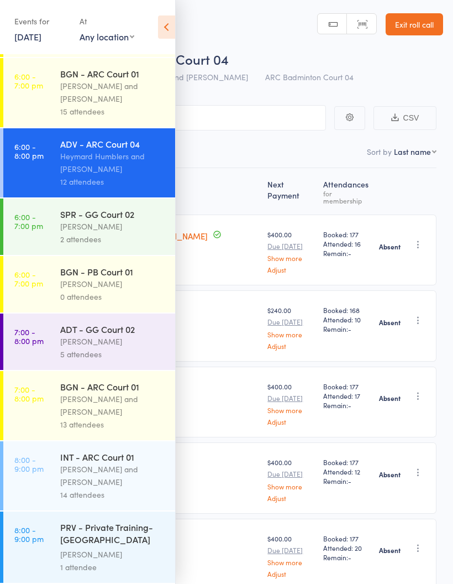
scroll to position [452, 0]
click at [125, 227] on div "[PERSON_NAME]" at bounding box center [113, 226] width 106 height 13
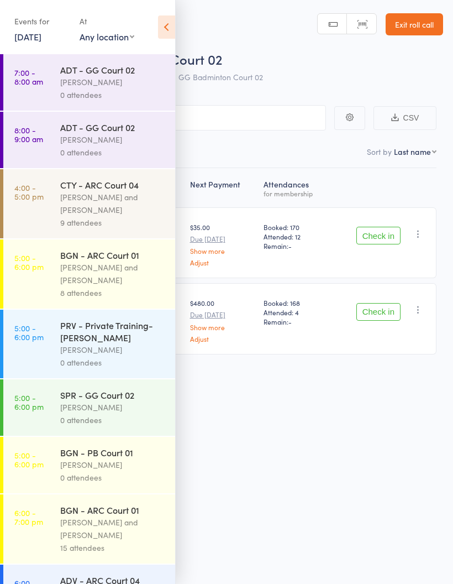
click at [172, 16] on icon at bounding box center [166, 26] width 17 height 23
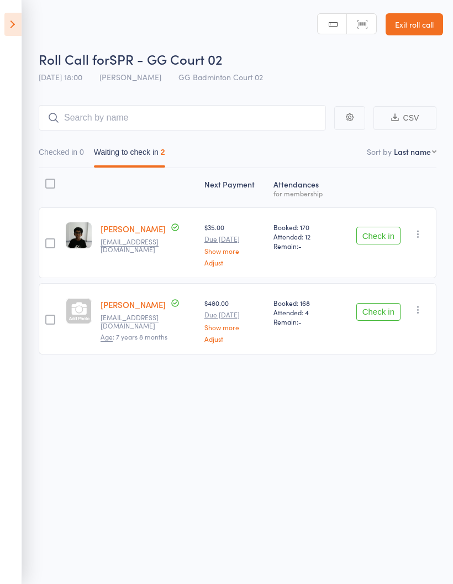
click at [6, 29] on icon at bounding box center [12, 24] width 17 height 23
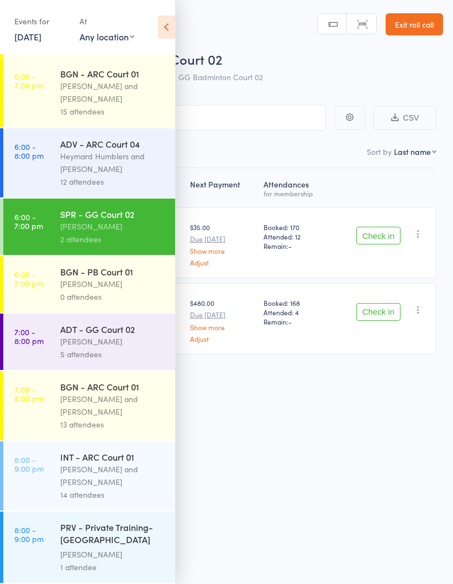
scroll to position [452, 0]
click at [120, 340] on div "[PERSON_NAME]" at bounding box center [113, 341] width 106 height 13
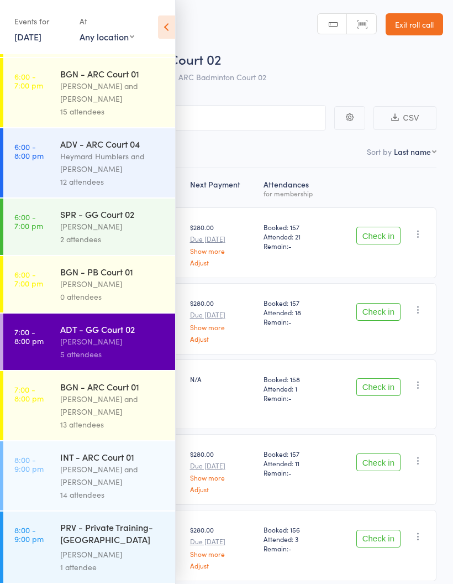
scroll to position [452, 0]
click at [107, 397] on div "[PERSON_NAME] and [PERSON_NAME]" at bounding box center [113, 404] width 106 height 25
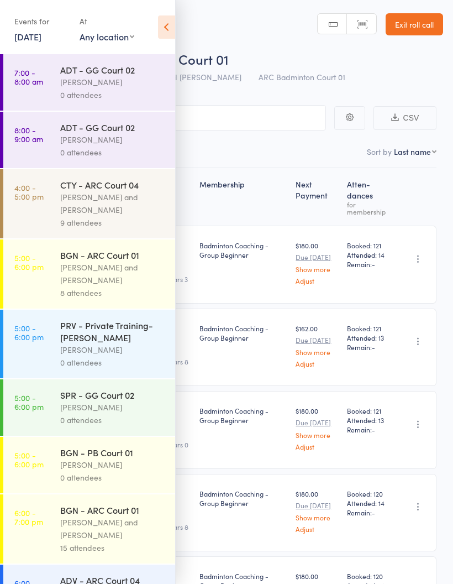
click at [167, 27] on icon at bounding box center [166, 26] width 17 height 23
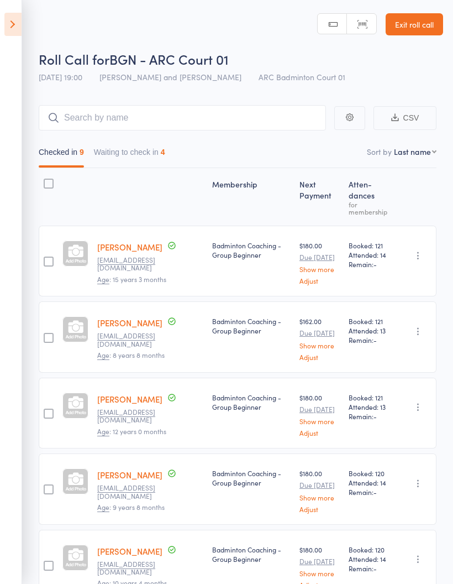
click at [155, 150] on button "Waiting to check in 4" at bounding box center [129, 154] width 71 height 25
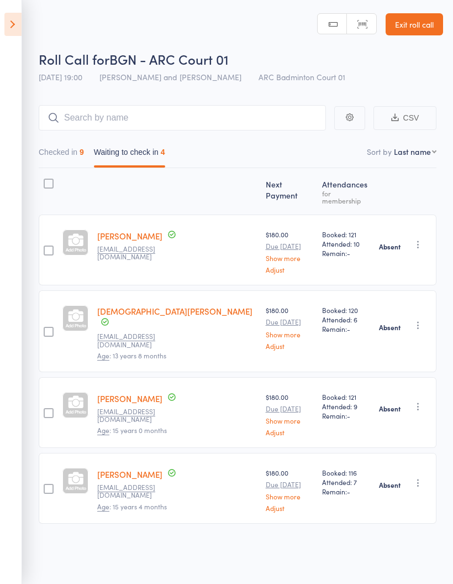
click at [6, 16] on icon at bounding box center [12, 24] width 17 height 23
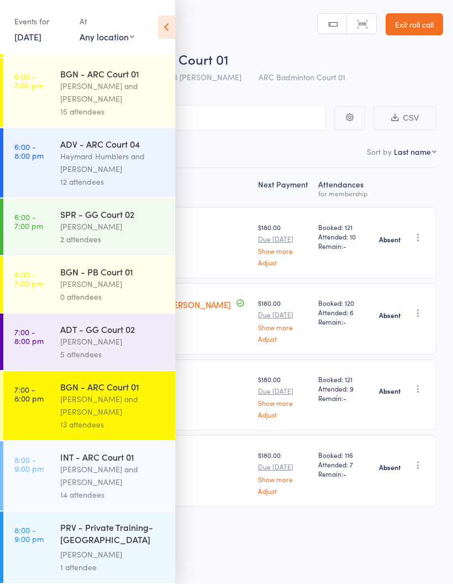
scroll to position [452, 0]
click at [93, 468] on div "[PERSON_NAME] and [PERSON_NAME]" at bounding box center [113, 475] width 106 height 25
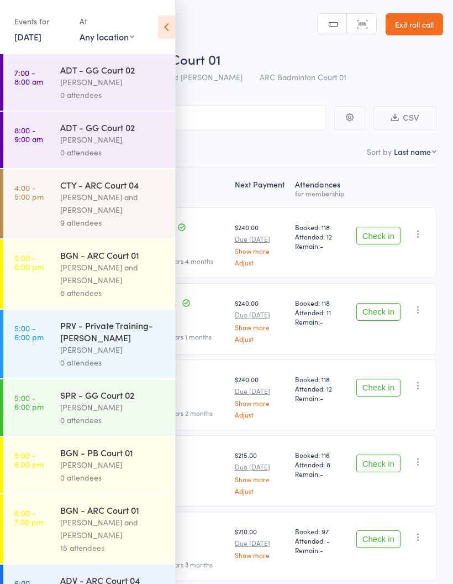
click at [168, 29] on icon at bounding box center [166, 26] width 17 height 23
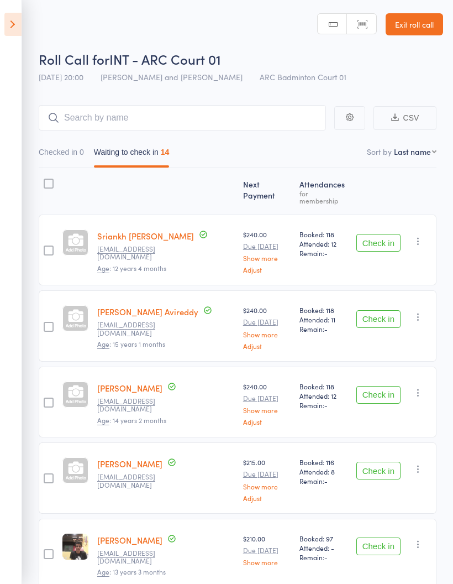
click at [386, 234] on button "Check in" at bounding box center [378, 243] width 44 height 18
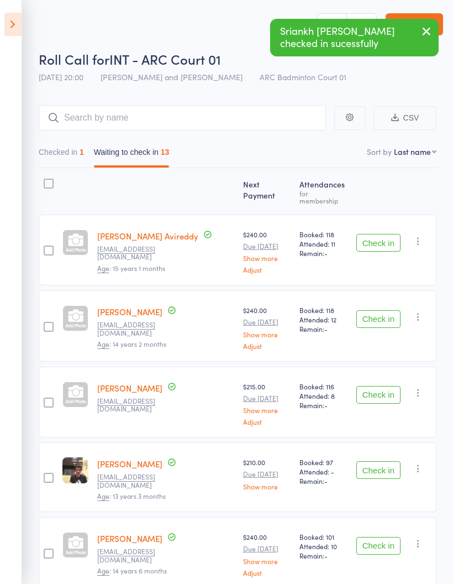
click at [384, 313] on button "Check in" at bounding box center [378, 319] width 44 height 18
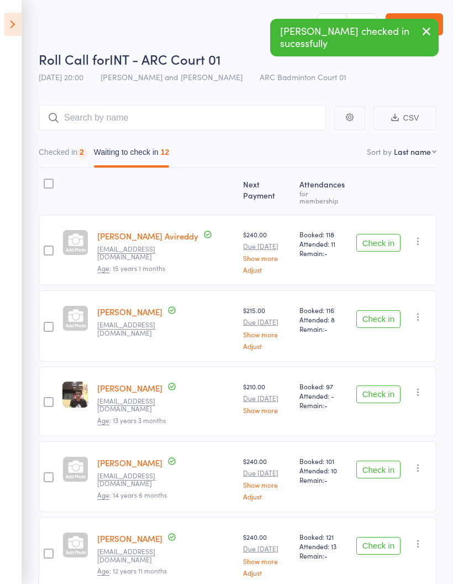
click at [383, 314] on button "Check in" at bounding box center [378, 319] width 44 height 18
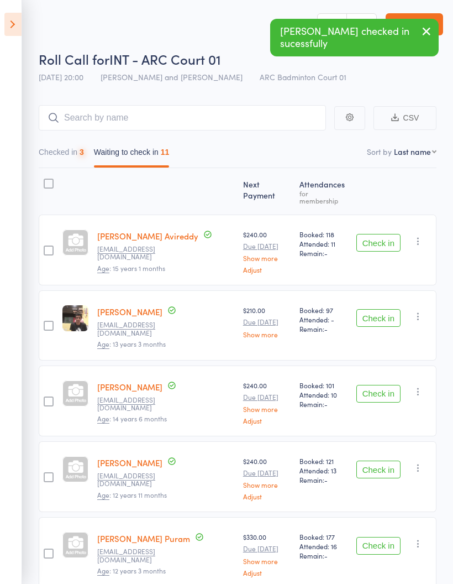
click at [389, 309] on button "Check in" at bounding box center [378, 318] width 44 height 18
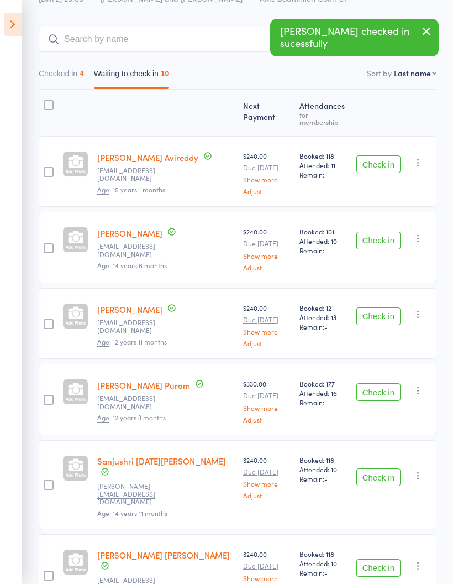
scroll to position [116, 0]
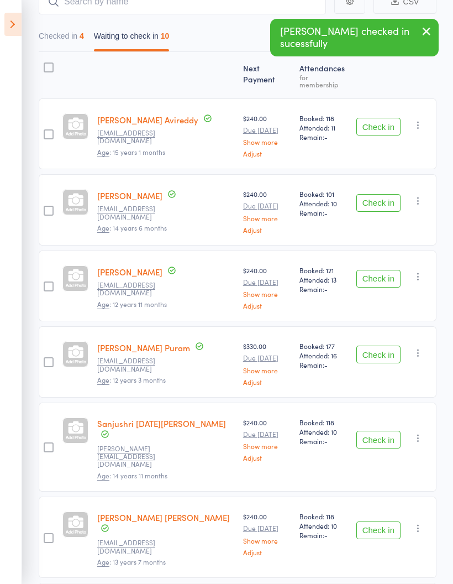
click at [384, 349] on button "Check in" at bounding box center [378, 354] width 44 height 18
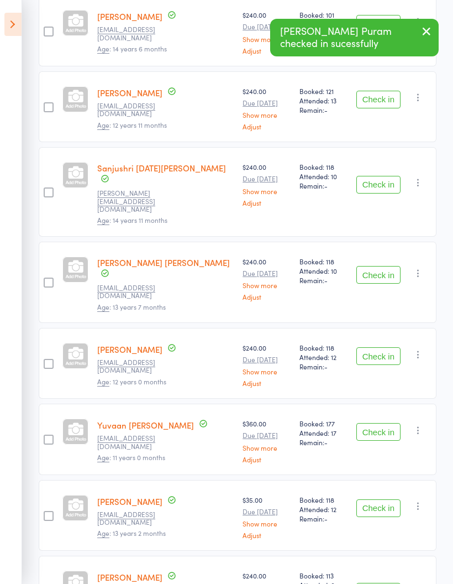
scroll to position [307, 0]
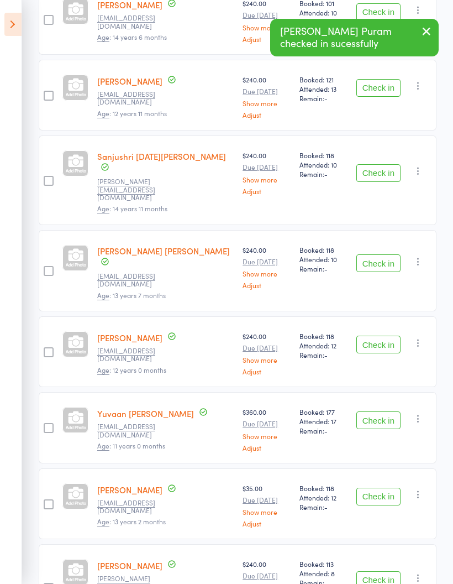
click at [386, 411] on button "Check in" at bounding box center [378, 420] width 44 height 18
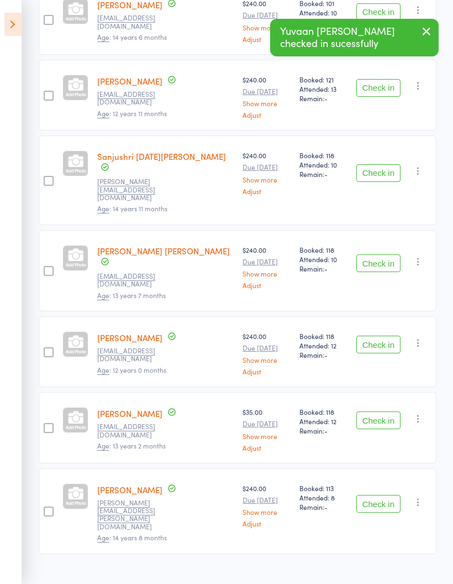
scroll to position [231, 0]
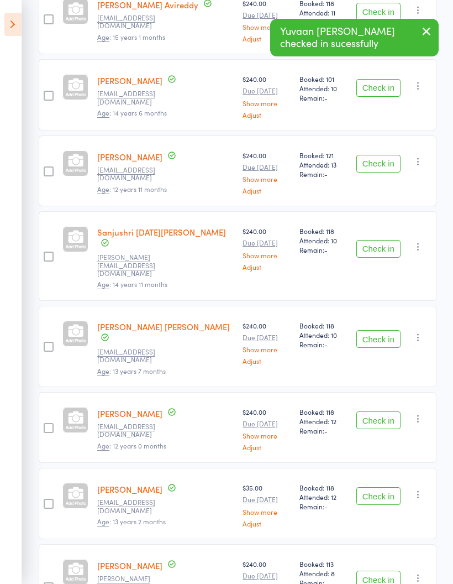
click at [387, 487] on button "Check in" at bounding box center [378, 496] width 44 height 18
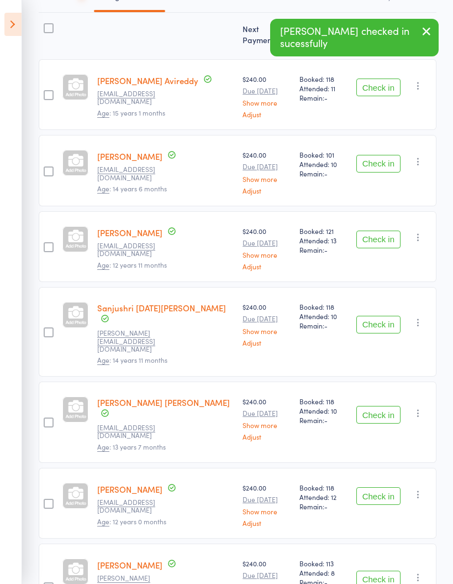
click at [382, 570] on button "Check in" at bounding box center [378, 579] width 44 height 18
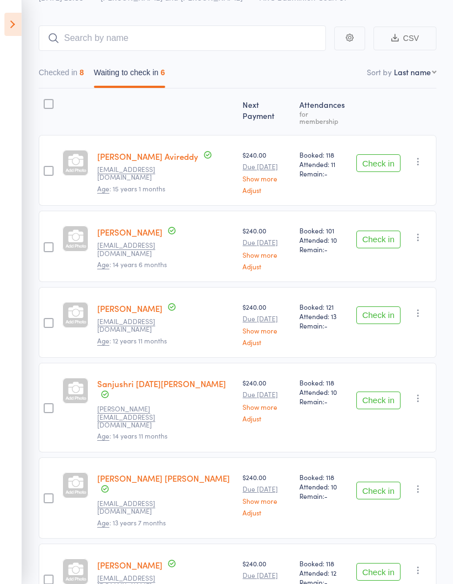
click at [57, 79] on button "Checked in 8" at bounding box center [61, 74] width 45 height 25
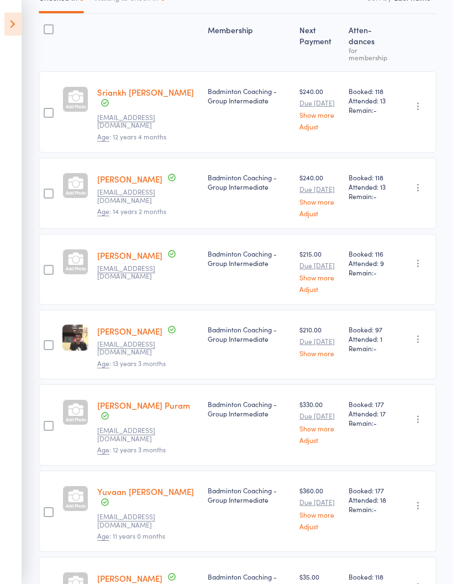
scroll to position [0, 0]
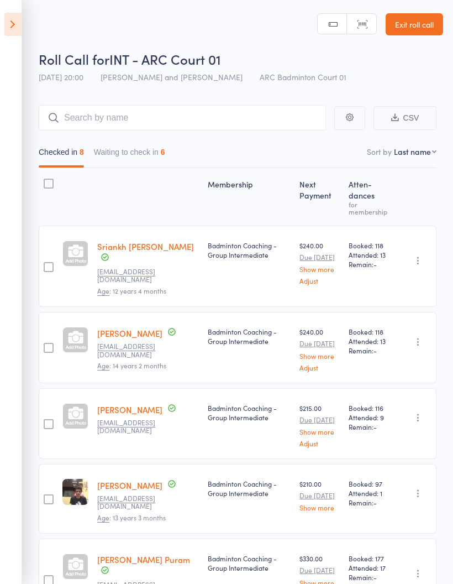
click at [138, 154] on button "Waiting to check in 6" at bounding box center [129, 154] width 71 height 25
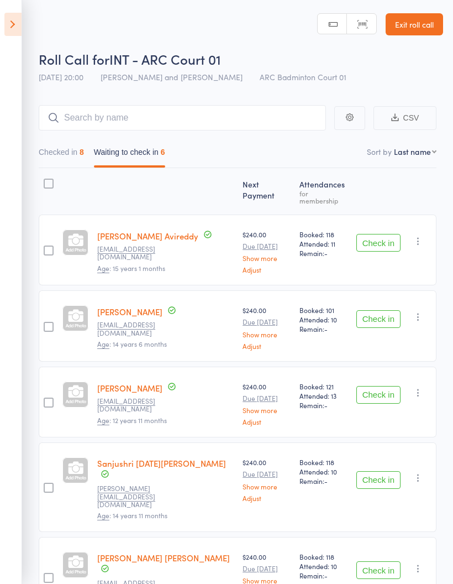
click at [60, 154] on button "Checked in 8" at bounding box center [61, 154] width 45 height 25
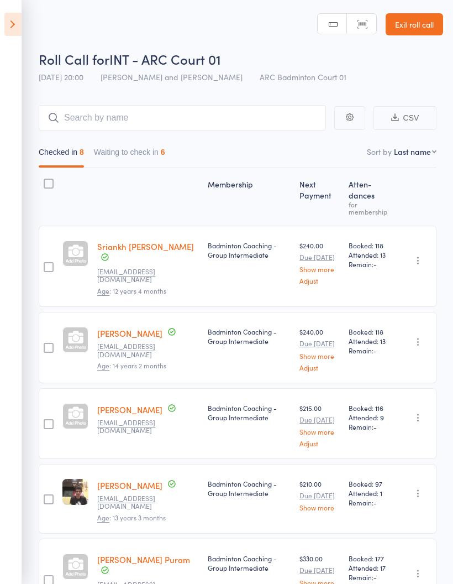
click at [116, 150] on button "Waiting to check in 6" at bounding box center [129, 154] width 71 height 25
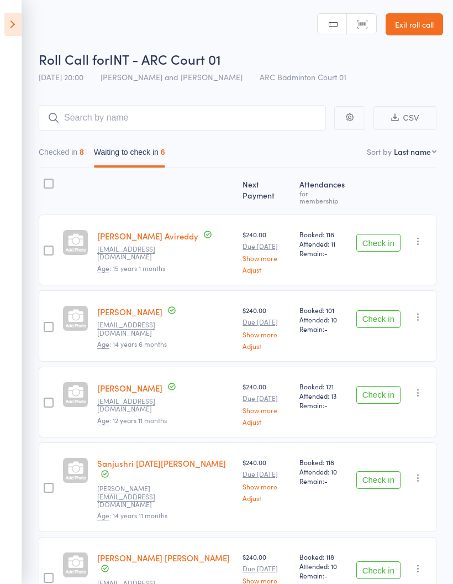
click at [387, 316] on button "Check in" at bounding box center [378, 319] width 44 height 18
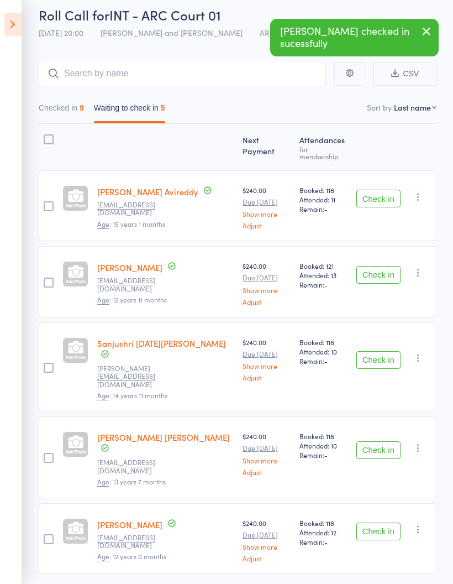
scroll to position [48, 0]
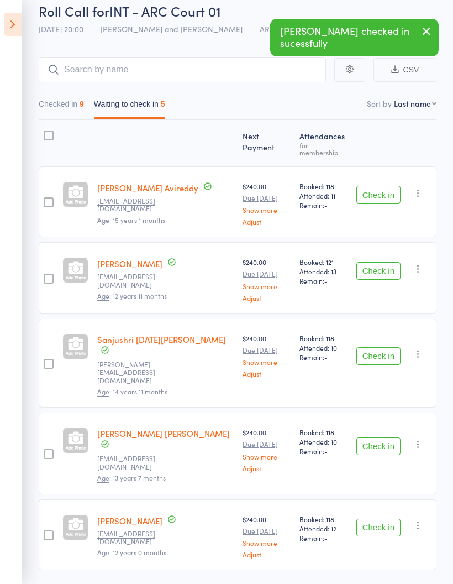
click at [384, 266] on button "Check in" at bounding box center [378, 271] width 44 height 18
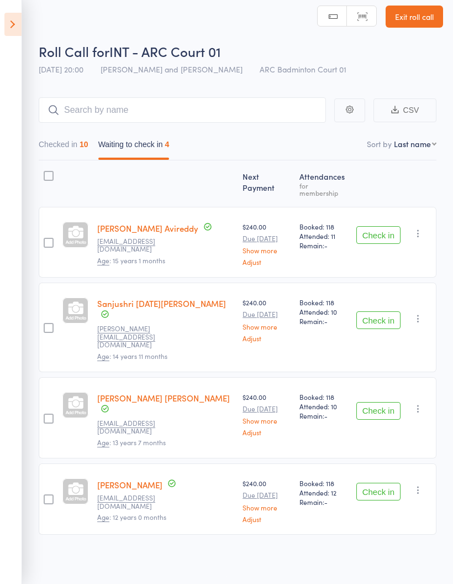
click at [64, 151] on button "Checked in 10" at bounding box center [64, 146] width 50 height 25
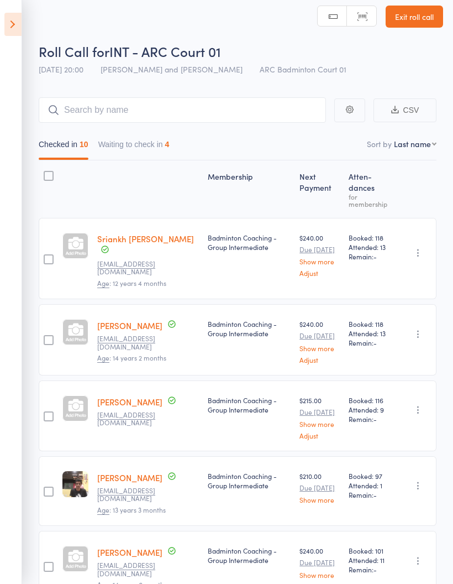
click at [124, 153] on button "Waiting to check in 4" at bounding box center [133, 146] width 71 height 25
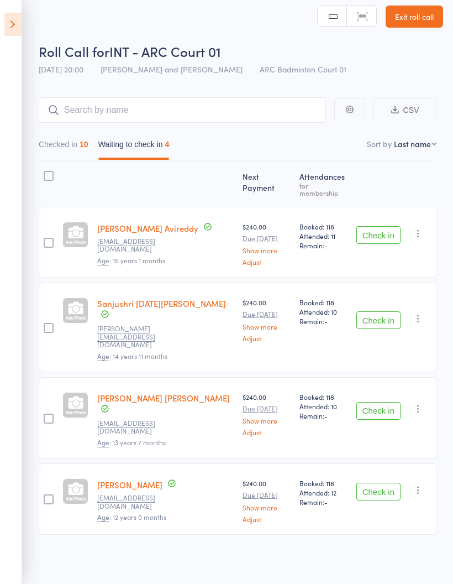
click at [53, 151] on button "Checked in 10" at bounding box center [64, 146] width 50 height 25
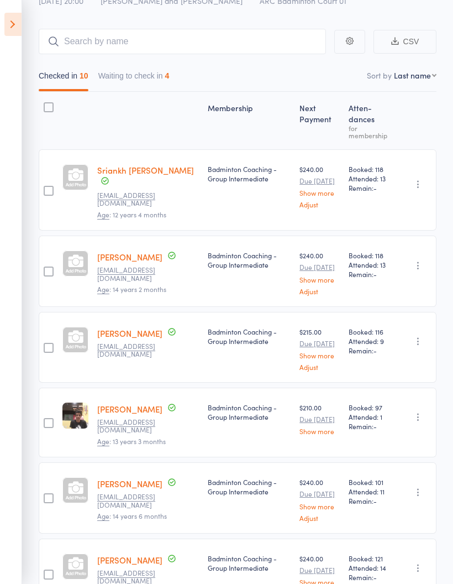
scroll to position [120, 0]
